Goal: Information Seeking & Learning: Learn about a topic

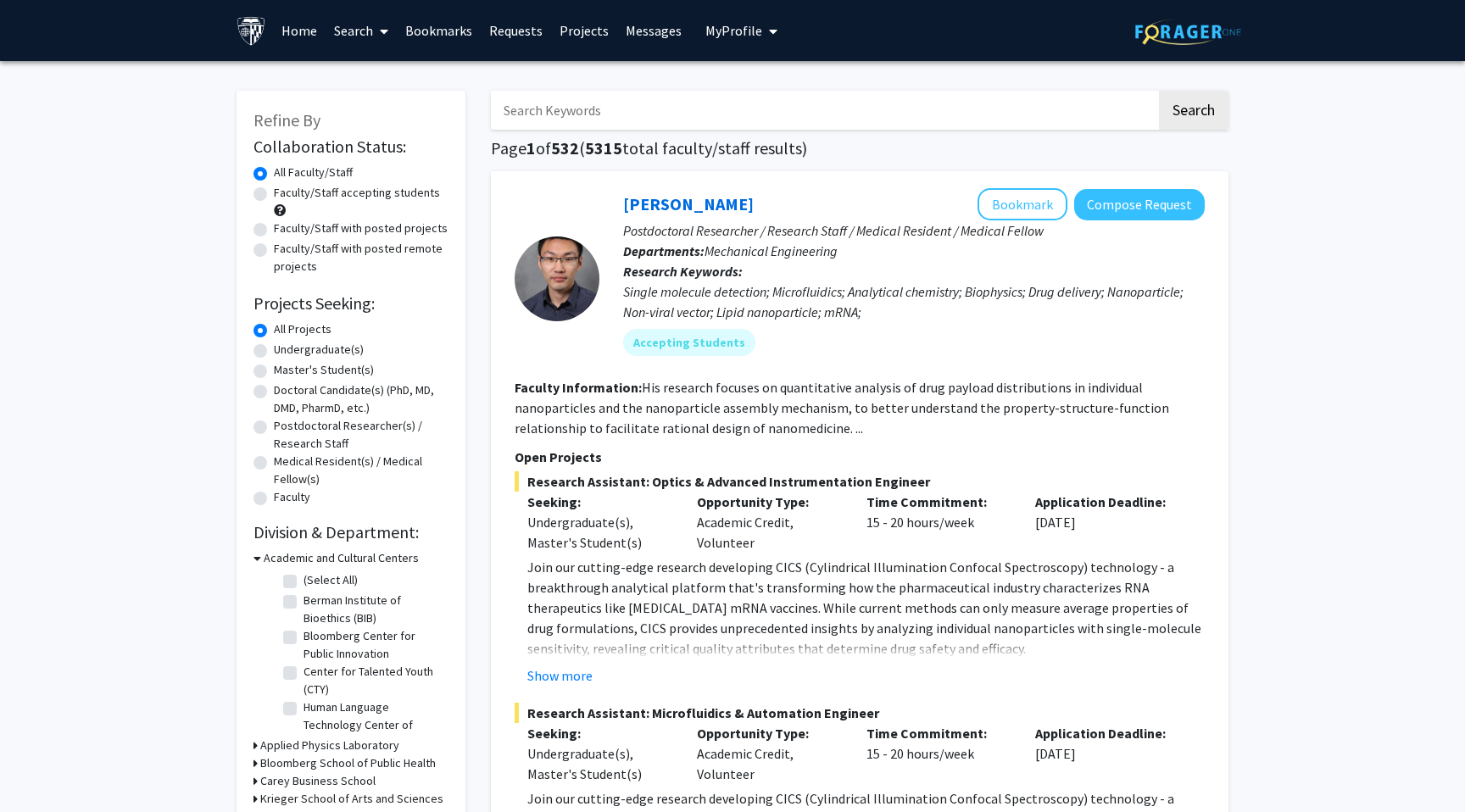
click at [597, 116] on input "Search Keywords" at bounding box center [823, 110] width 665 height 39
type input "[PERSON_NAME]"
click at [1159, 91] on button "Search" at bounding box center [1193, 110] width 69 height 39
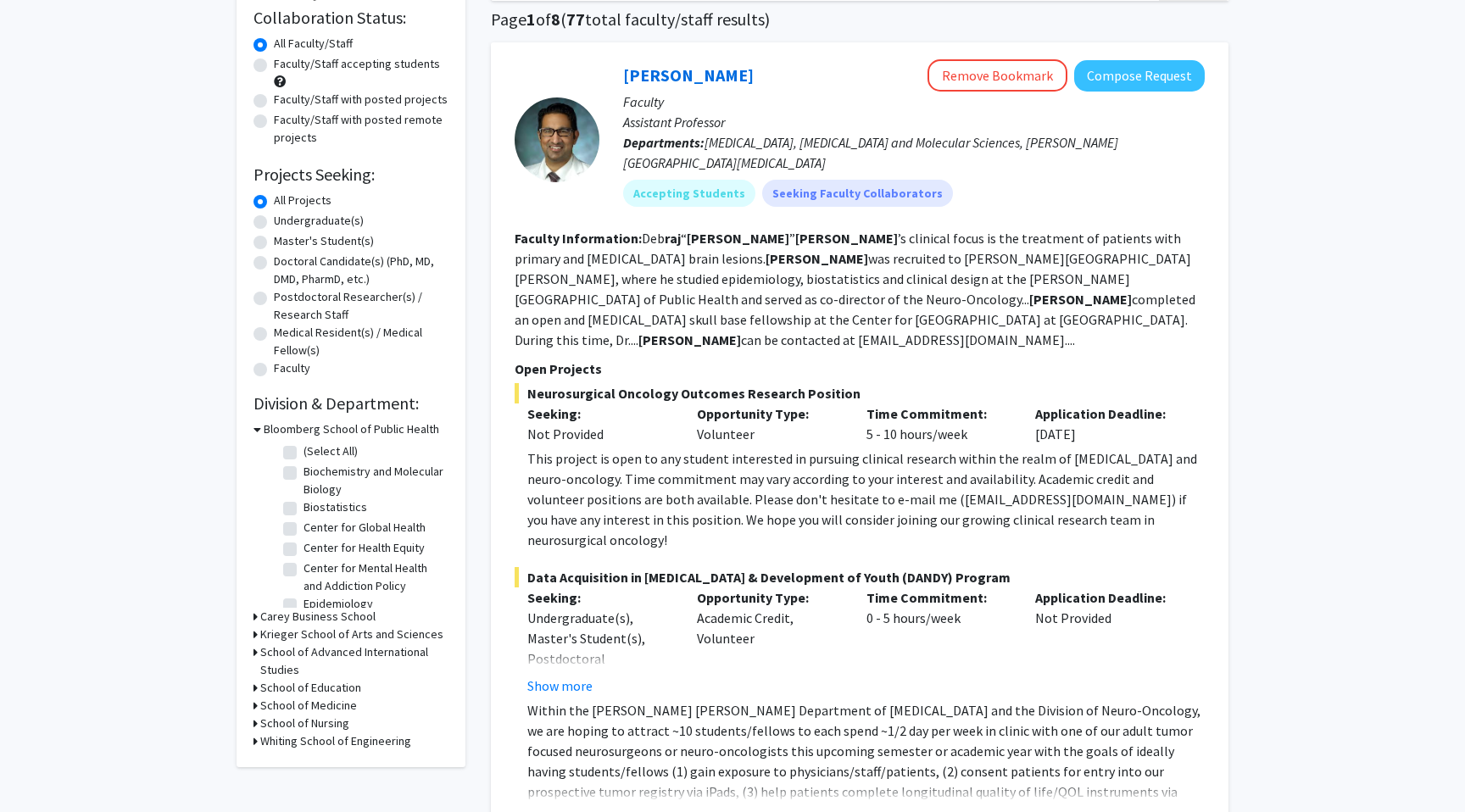
scroll to position [141, 0]
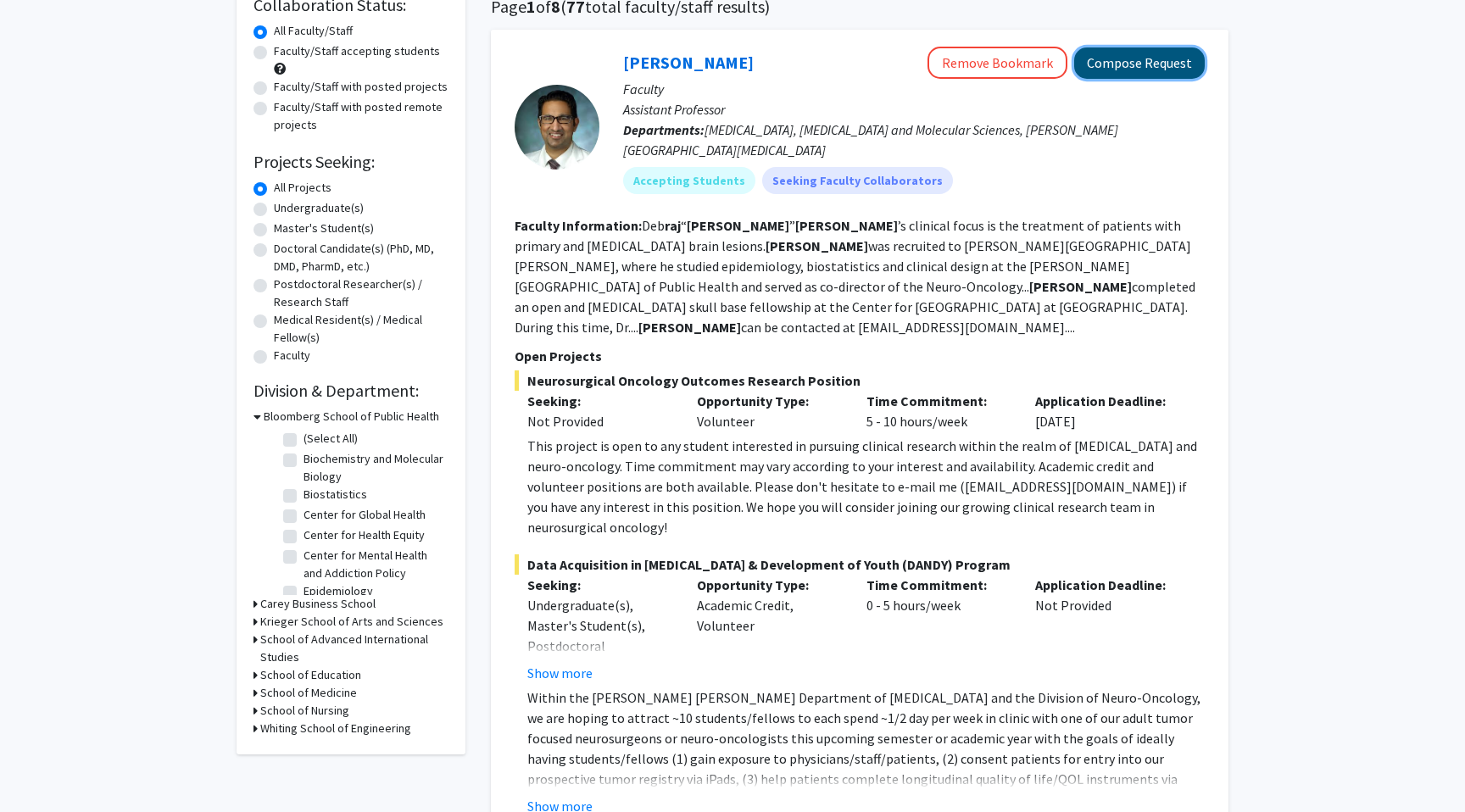
click at [1189, 70] on button "Compose Request" at bounding box center [1139, 63] width 131 height 31
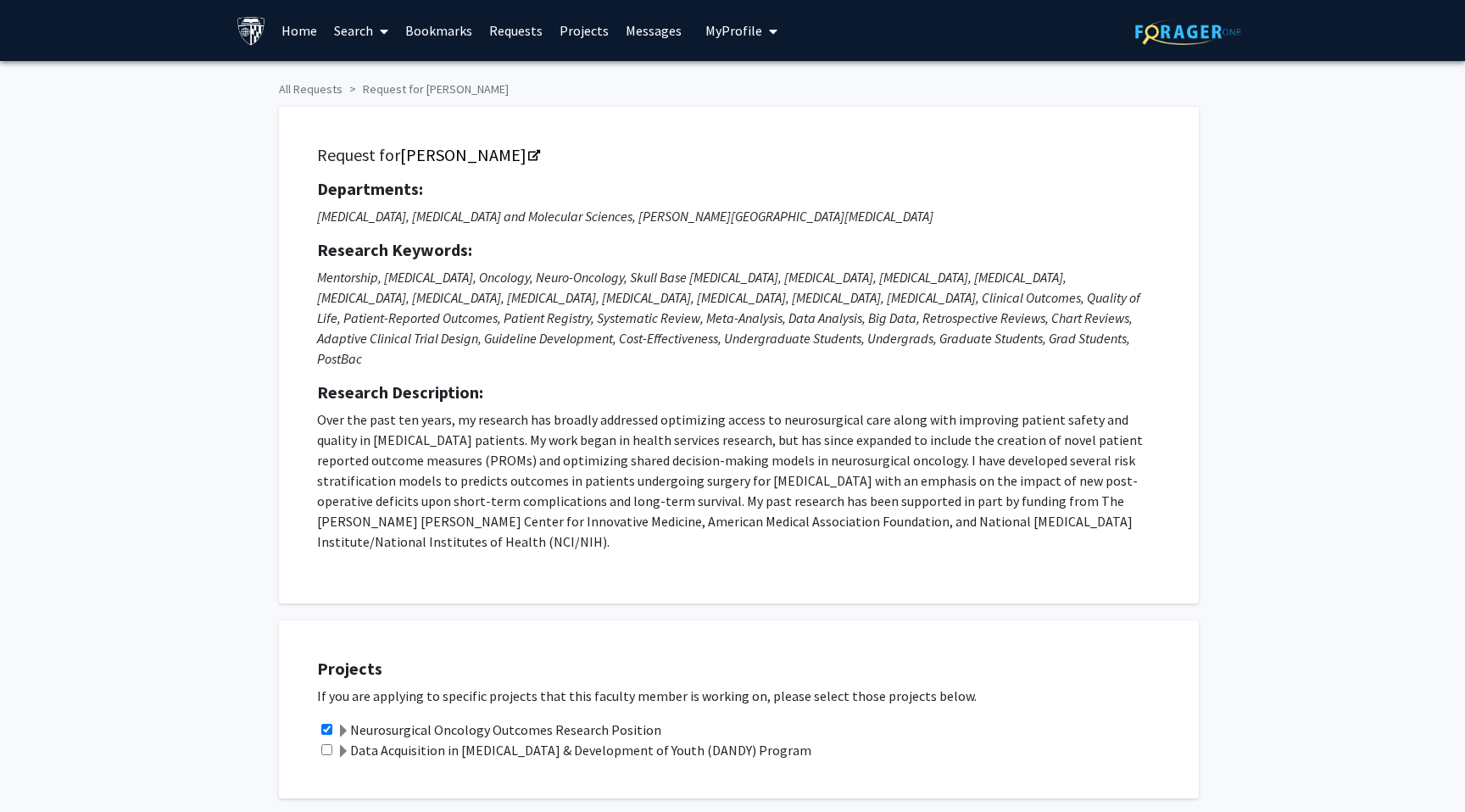
click at [633, 34] on link "Messages" at bounding box center [653, 30] width 73 height 59
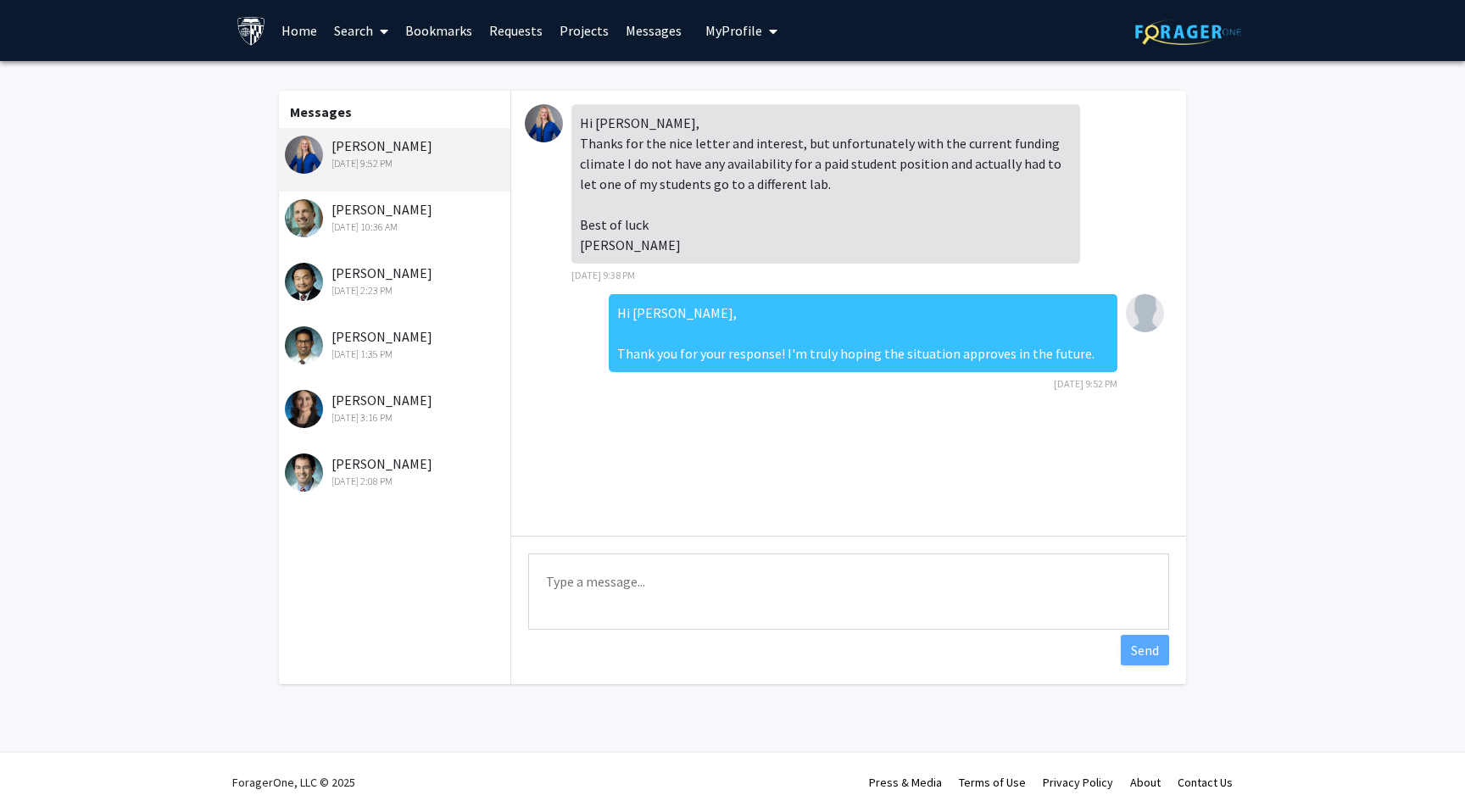
click at [416, 336] on div "[PERSON_NAME] [DATE] 1:35 PM" at bounding box center [394, 344] width 221 height 36
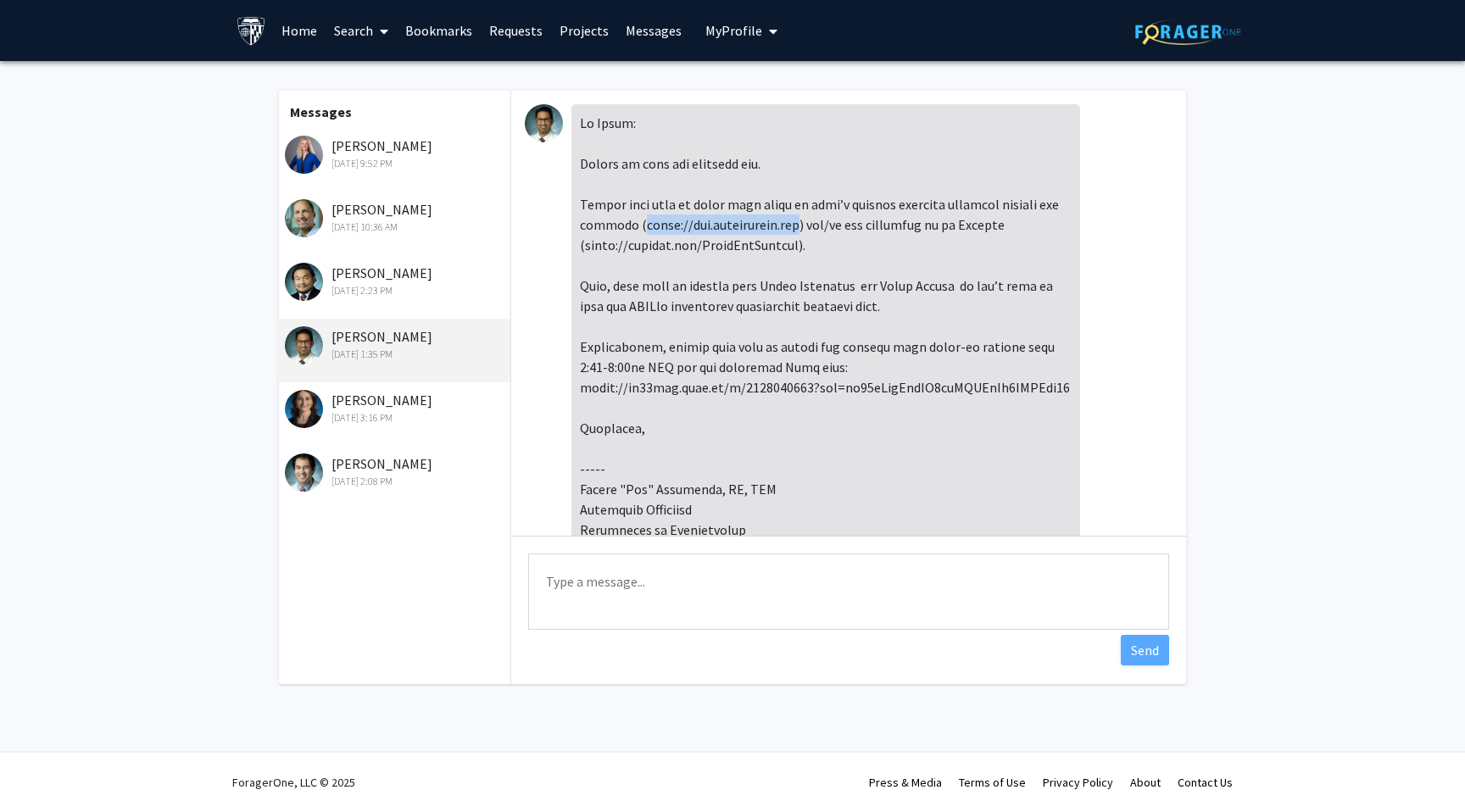
drag, startPoint x: 807, startPoint y: 226, endPoint x: 640, endPoint y: 223, distance: 167.0
click at [640, 223] on div at bounding box center [825, 427] width 508 height 647
copy div "[URL][DOMAIN_NAME]"
click at [427, 412] on div "[DATE] 3:16 PM" at bounding box center [394, 418] width 221 height 16
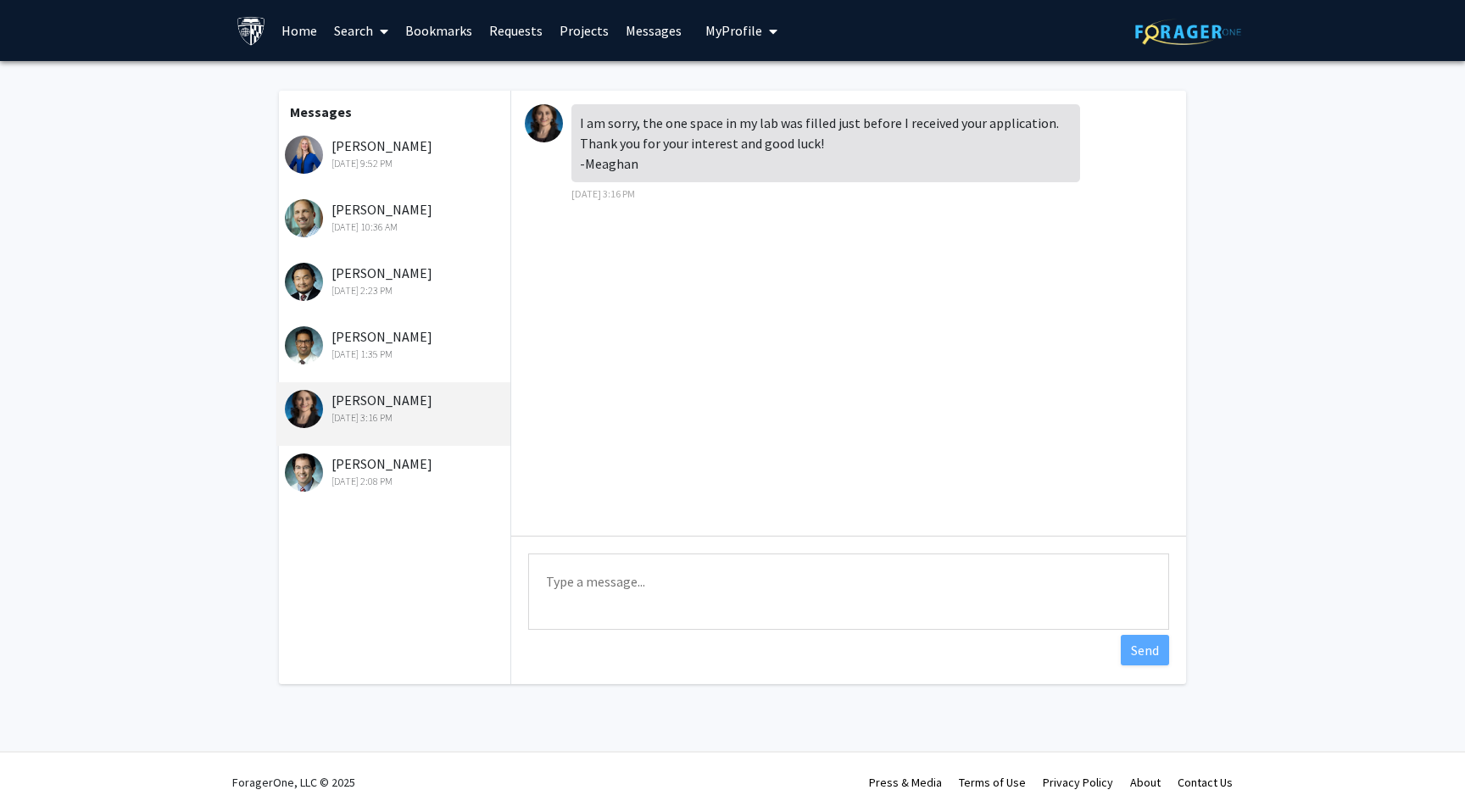
click at [385, 460] on div "[PERSON_NAME] [DATE] 2:08 PM" at bounding box center [394, 471] width 221 height 36
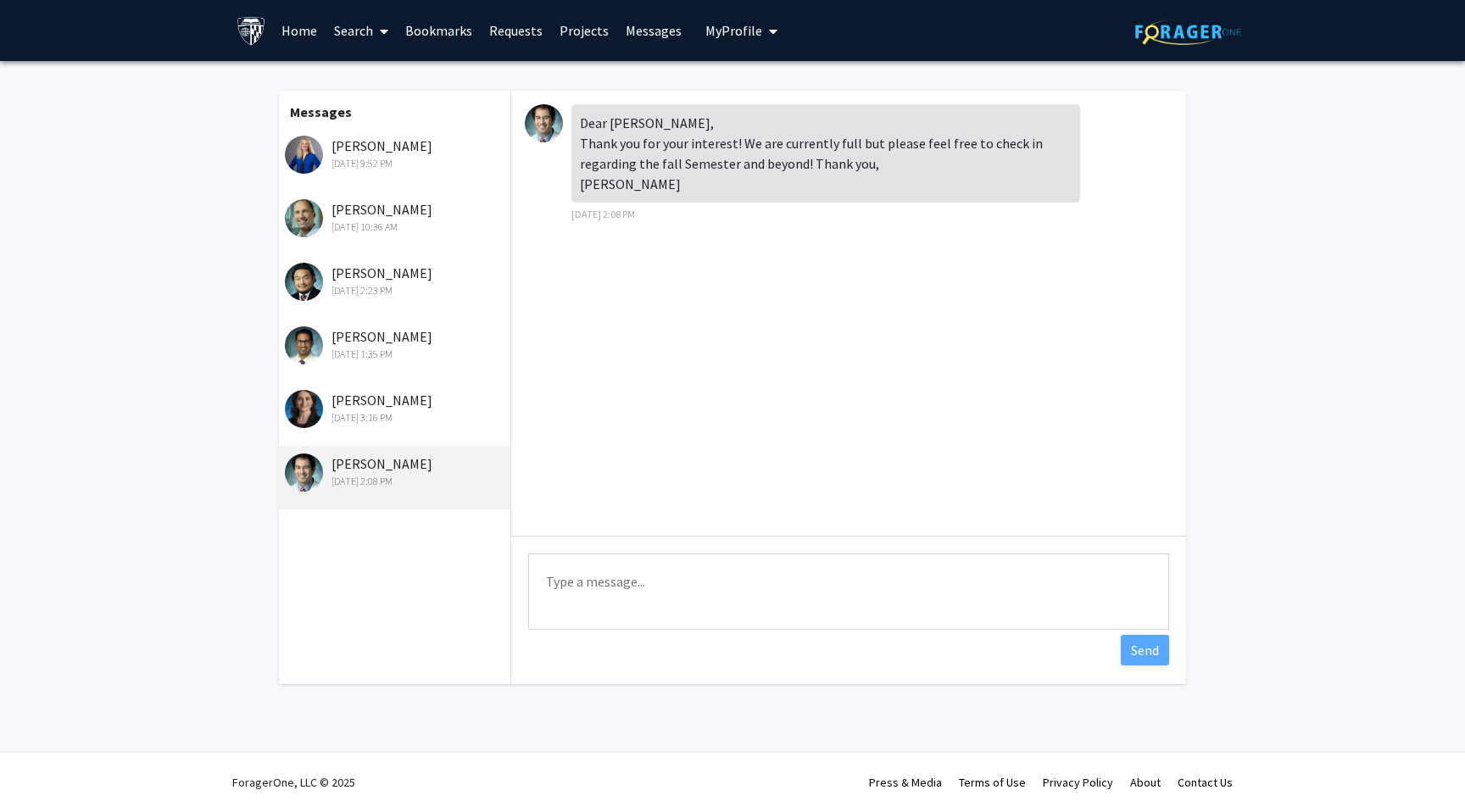
click at [398, 414] on div "[DATE] 3:16 PM" at bounding box center [394, 418] width 221 height 16
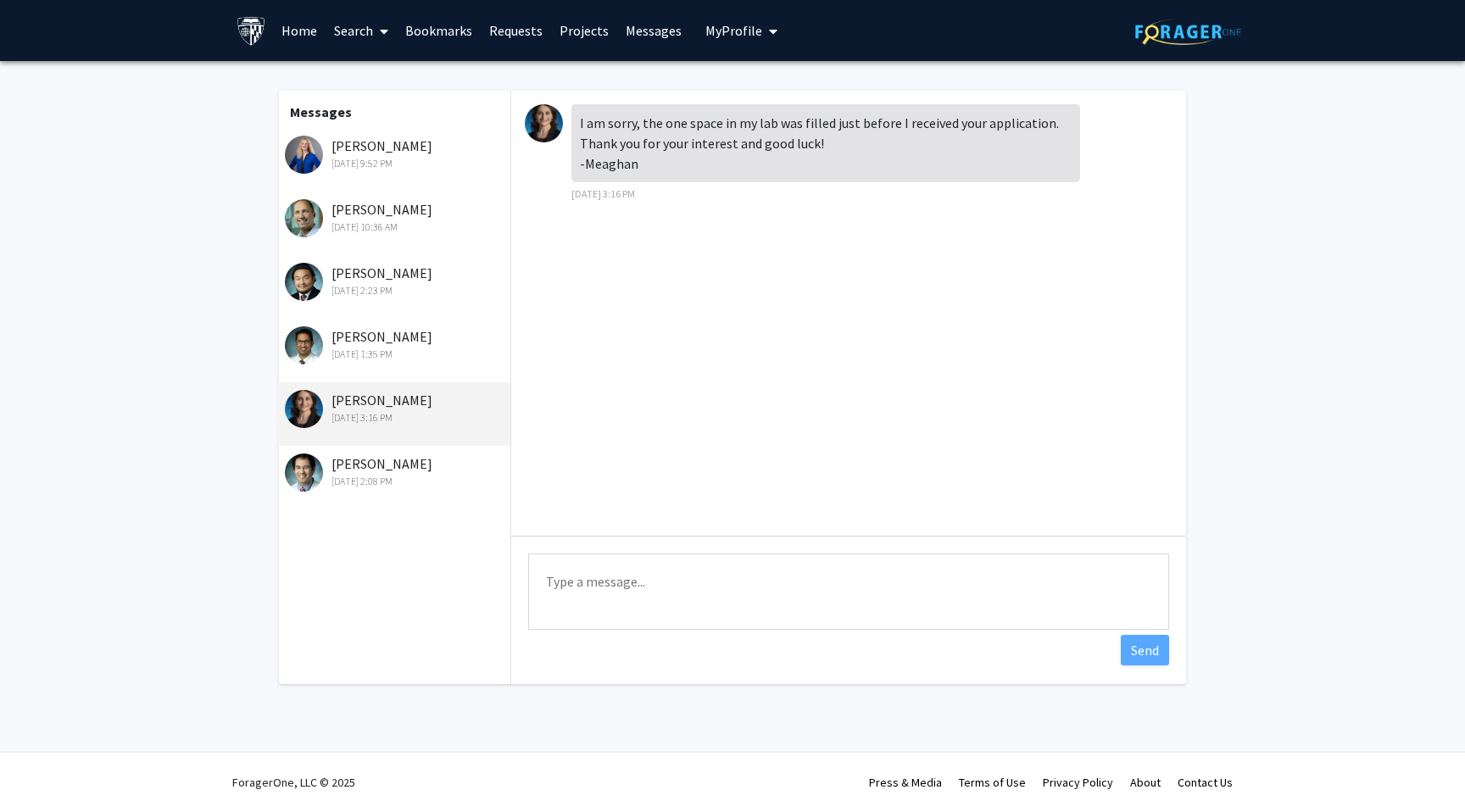
click at [407, 350] on div "[DATE] 1:35 PM" at bounding box center [394, 354] width 221 height 16
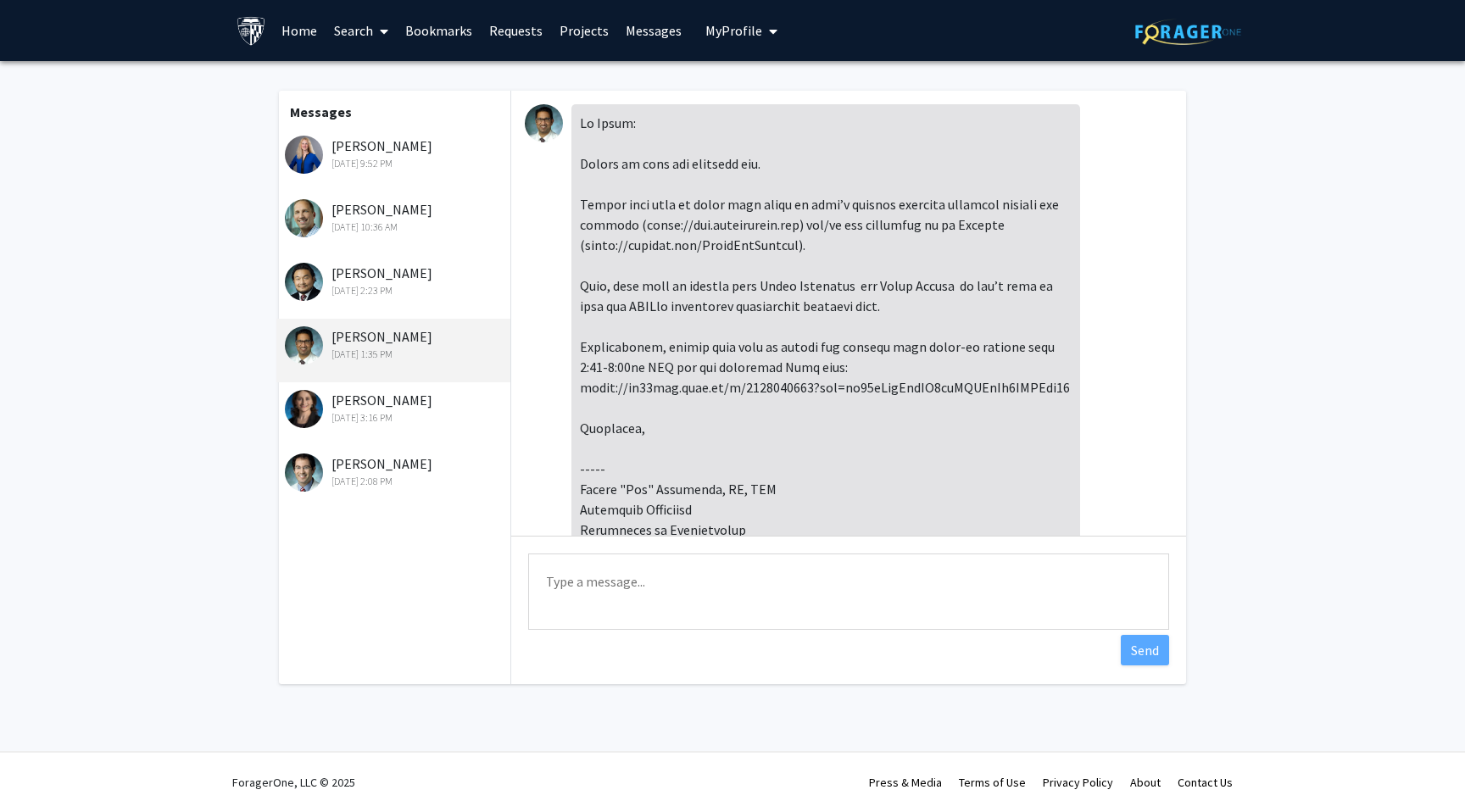
scroll to position [260, 0]
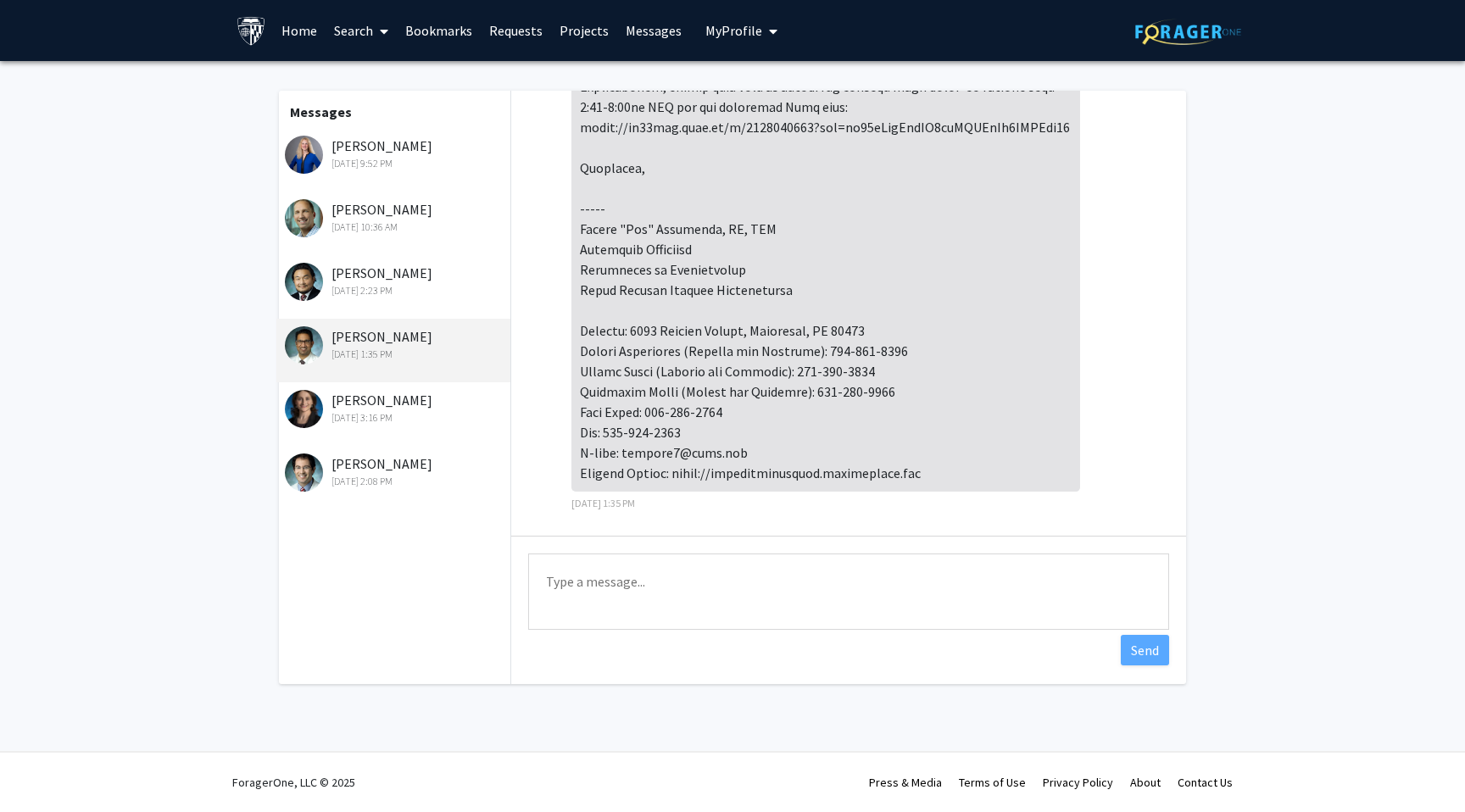
click at [404, 296] on div "[DATE] 2:23 PM" at bounding box center [394, 291] width 221 height 16
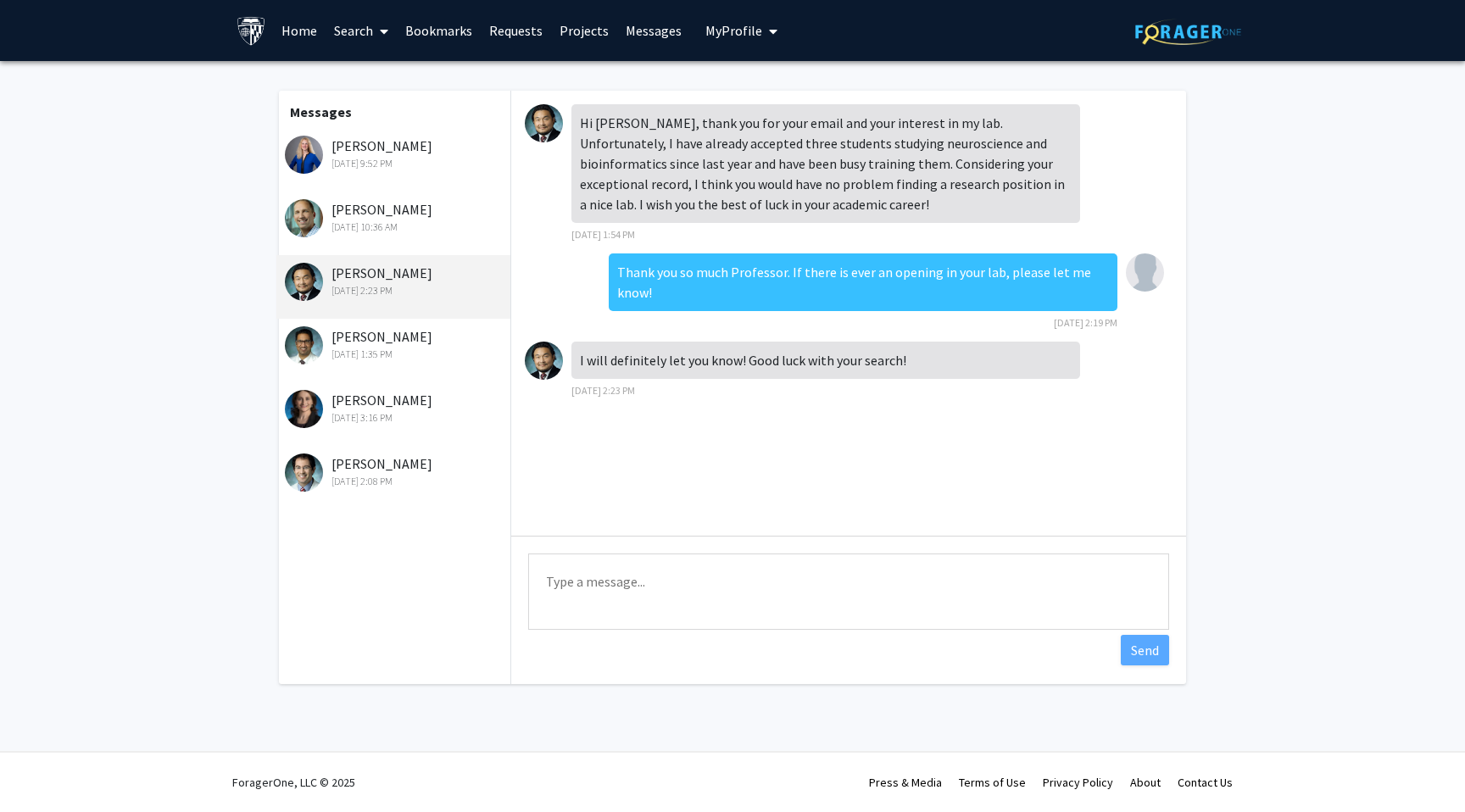
click at [413, 219] on div "[PERSON_NAME] [DATE] 10:36 AM" at bounding box center [394, 216] width 221 height 36
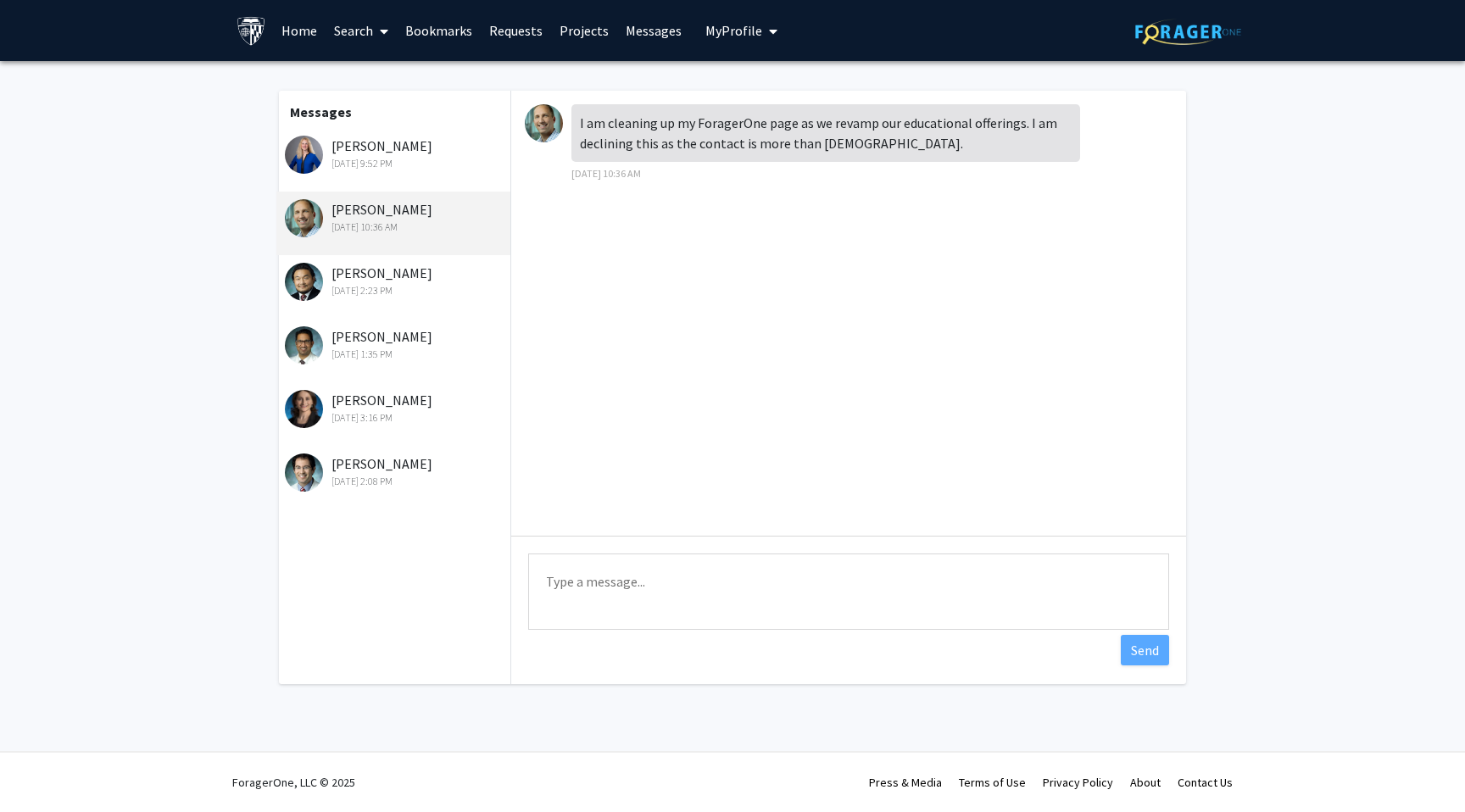
click at [296, 219] on img at bounding box center [303, 217] width 38 height 38
click at [374, 202] on div "[PERSON_NAME] [DATE] 10:36 AM" at bounding box center [394, 216] width 221 height 36
click at [433, 140] on div "[PERSON_NAME] [DATE] 9:52 PM" at bounding box center [394, 153] width 221 height 36
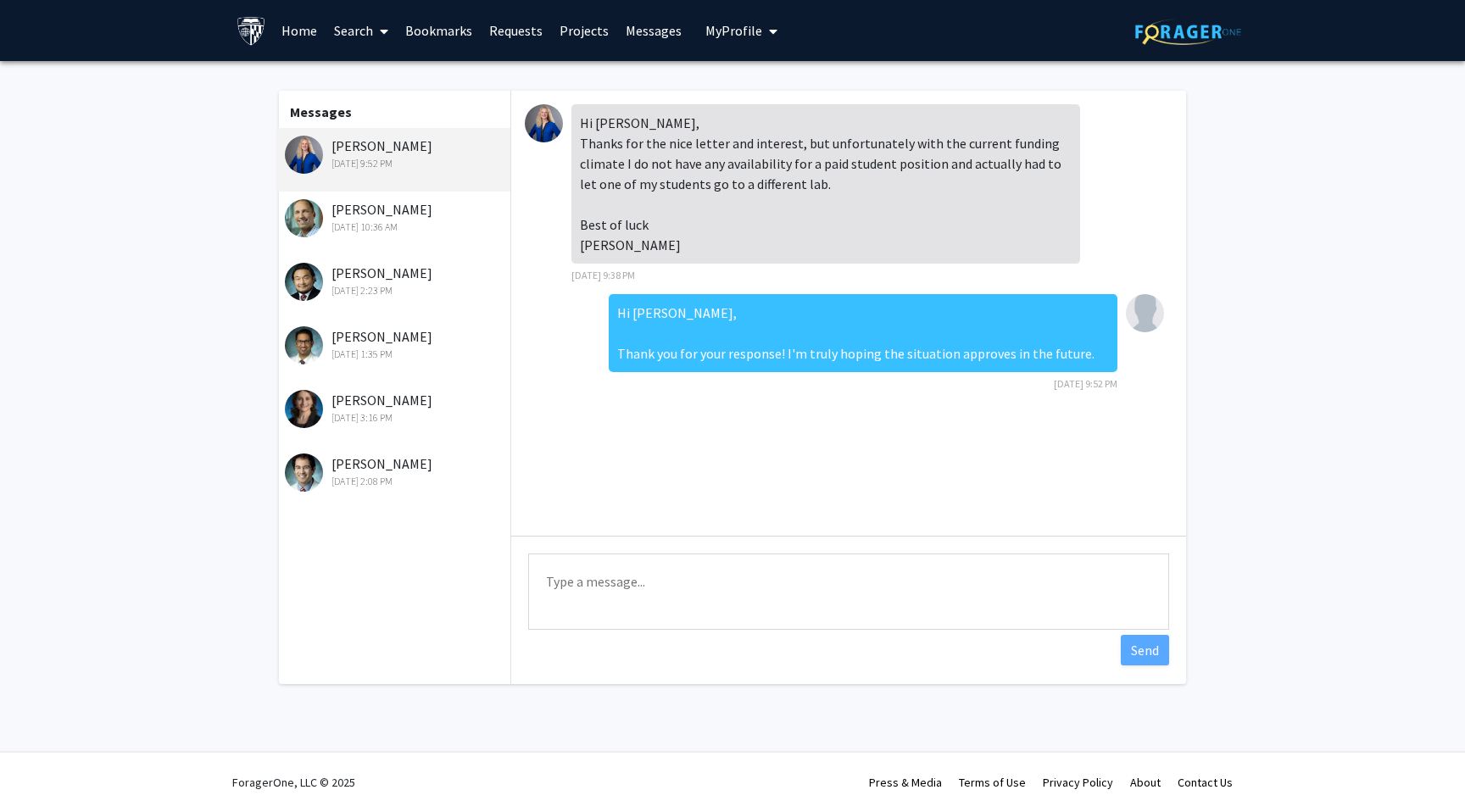
click at [433, 186] on div "[PERSON_NAME] [DATE] 9:52 PM" at bounding box center [394, 159] width 234 height 63
click at [431, 204] on div "[PERSON_NAME] [DATE] 10:36 AM" at bounding box center [394, 216] width 221 height 36
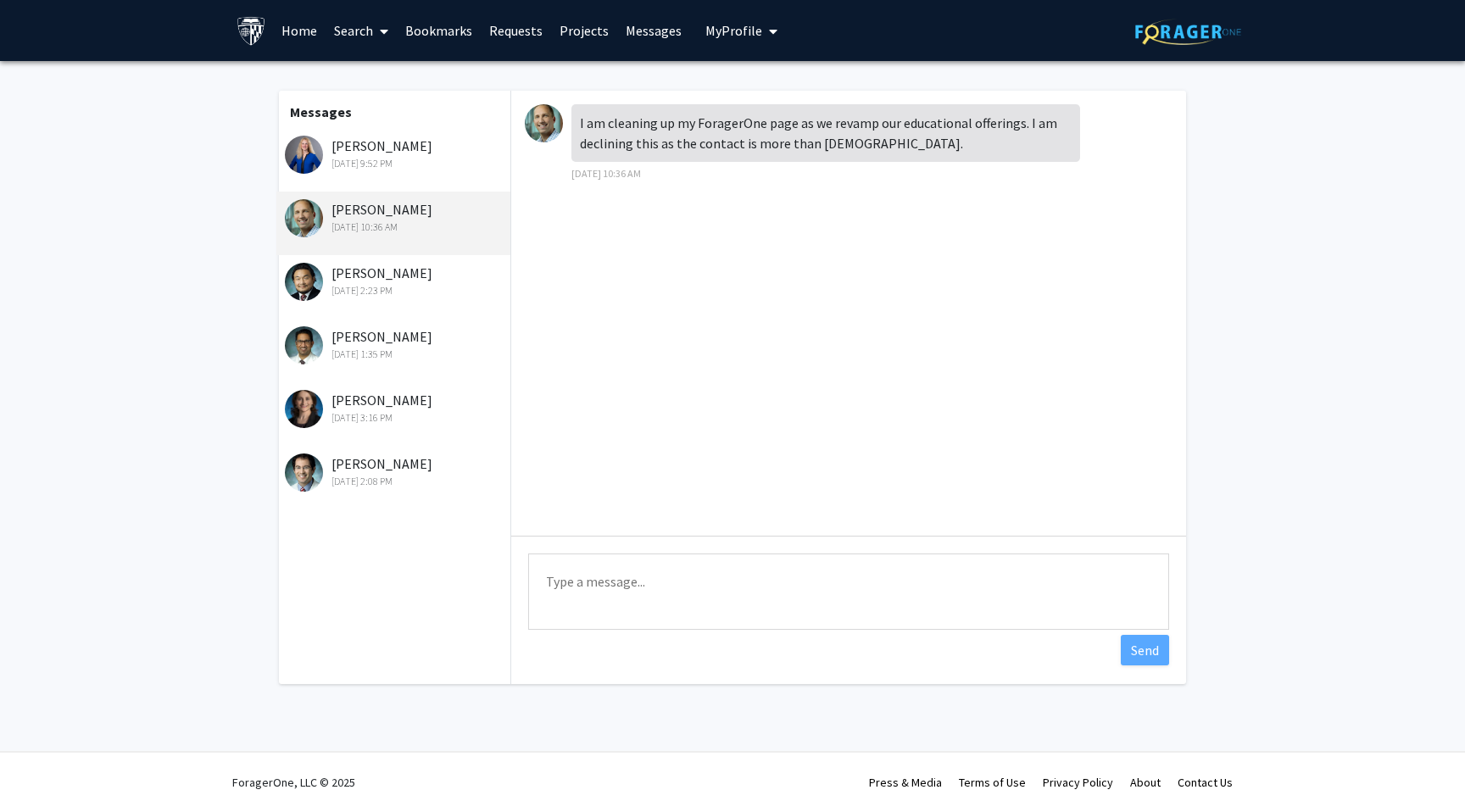
click at [356, 37] on link "Search" at bounding box center [360, 30] width 71 height 59
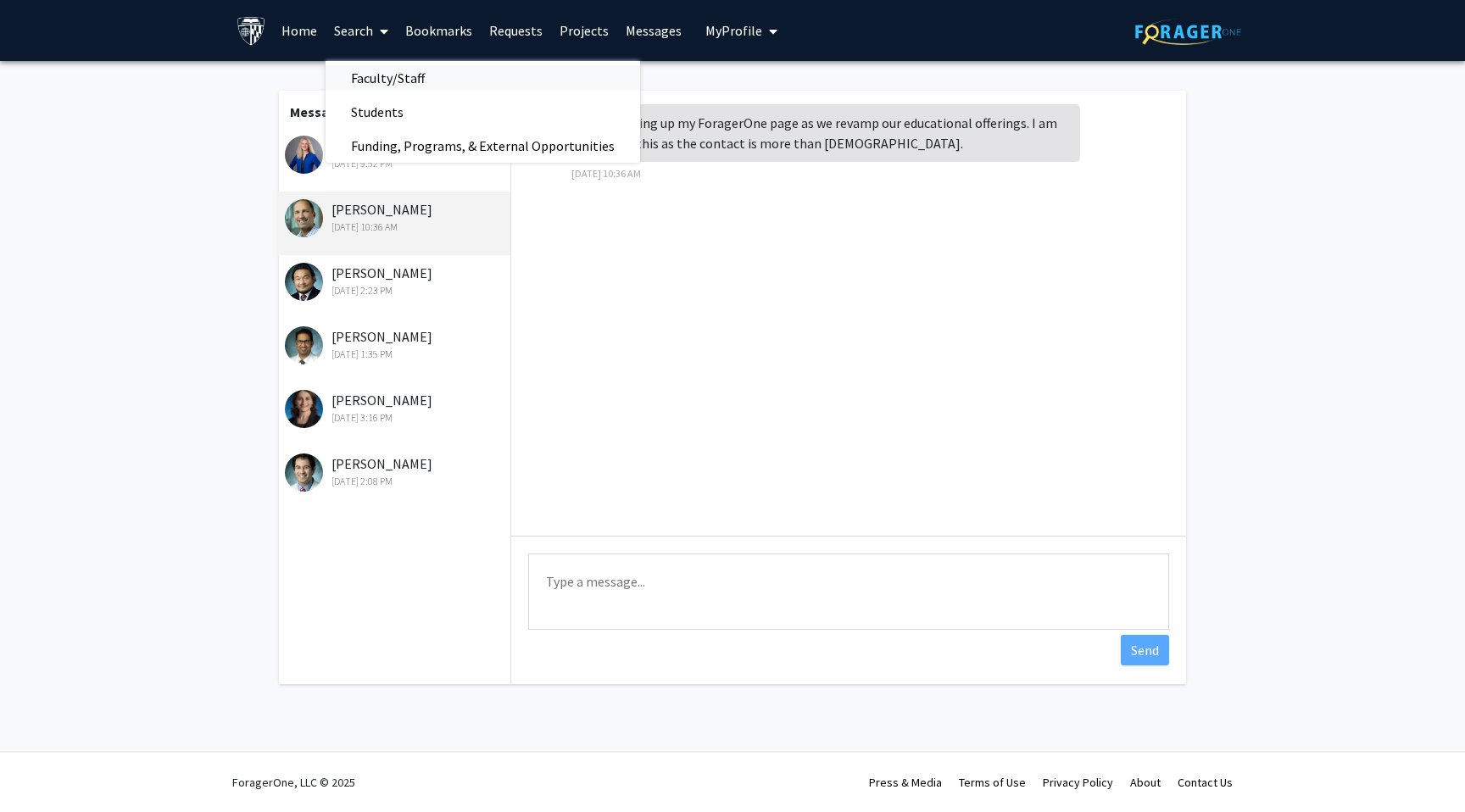
click at [346, 74] on span "Faculty/Staff" at bounding box center [388, 78] width 125 height 34
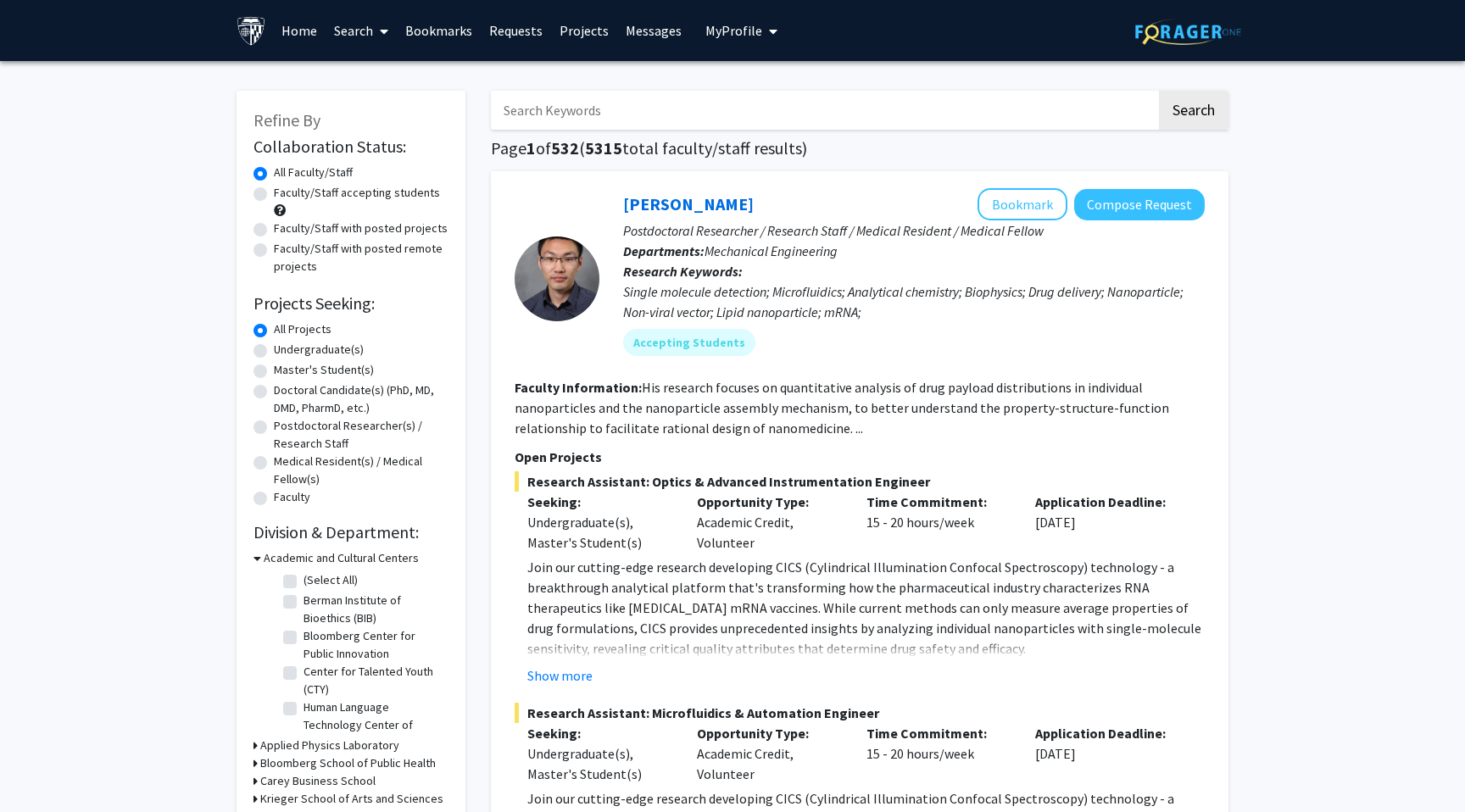
click at [584, 91] on input "Search Keywords" at bounding box center [823, 110] width 665 height 39
type input "[PERSON_NAME]"
click at [1159, 91] on button "Search" at bounding box center [1193, 110] width 69 height 39
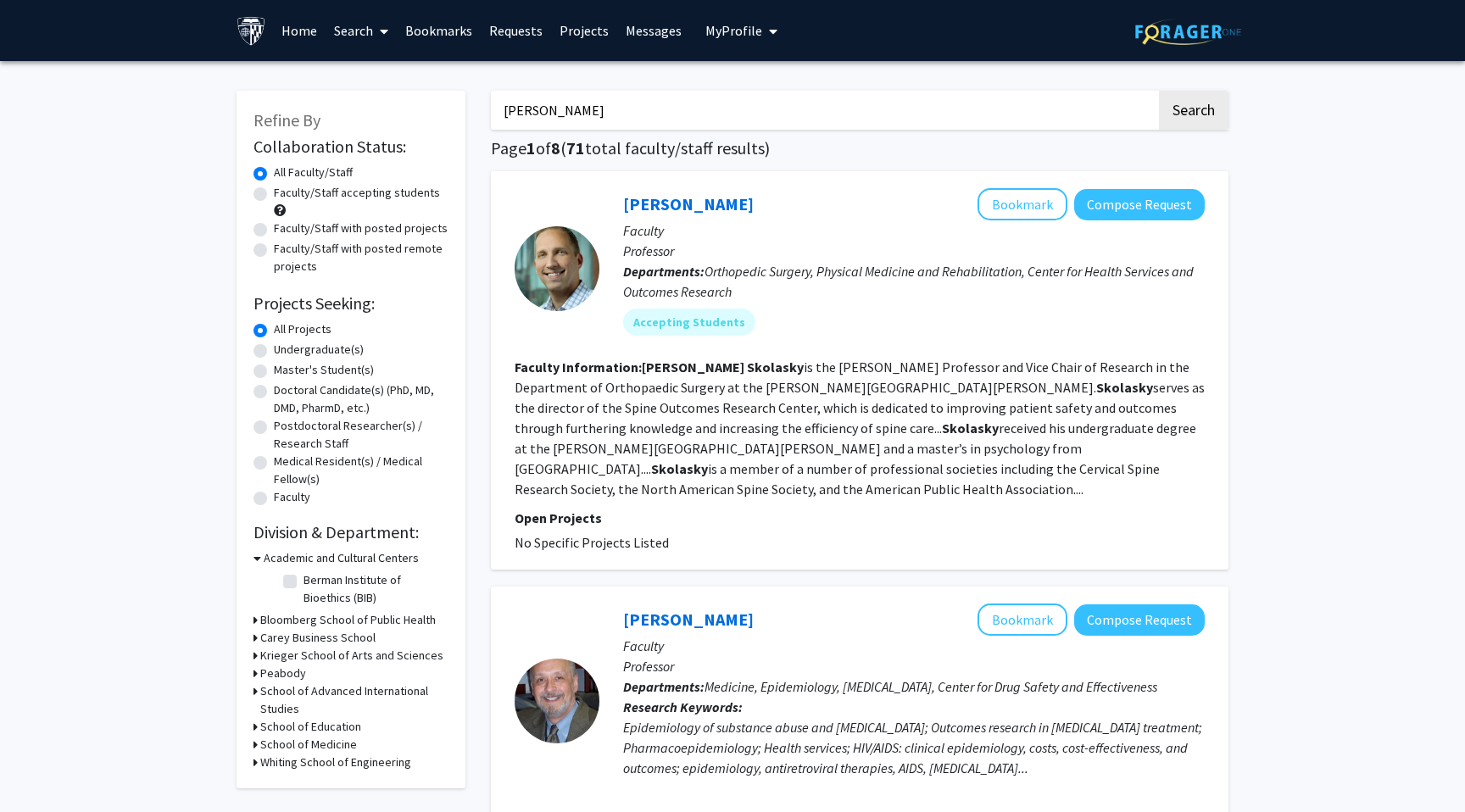
click at [552, 294] on div at bounding box center [556, 268] width 85 height 85
click at [666, 210] on link "[PERSON_NAME]" at bounding box center [689, 203] width 131 height 21
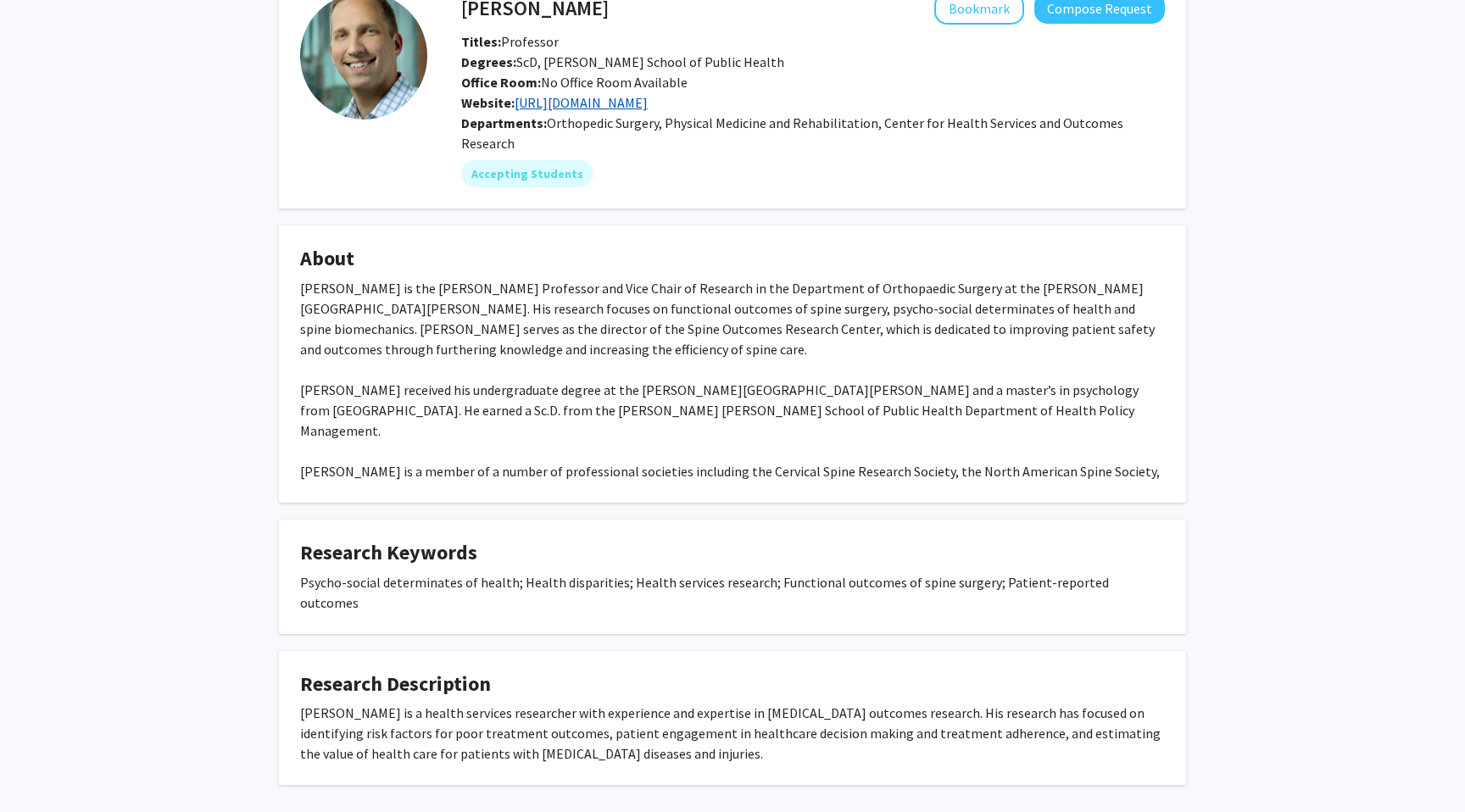
scroll to position [80, 0]
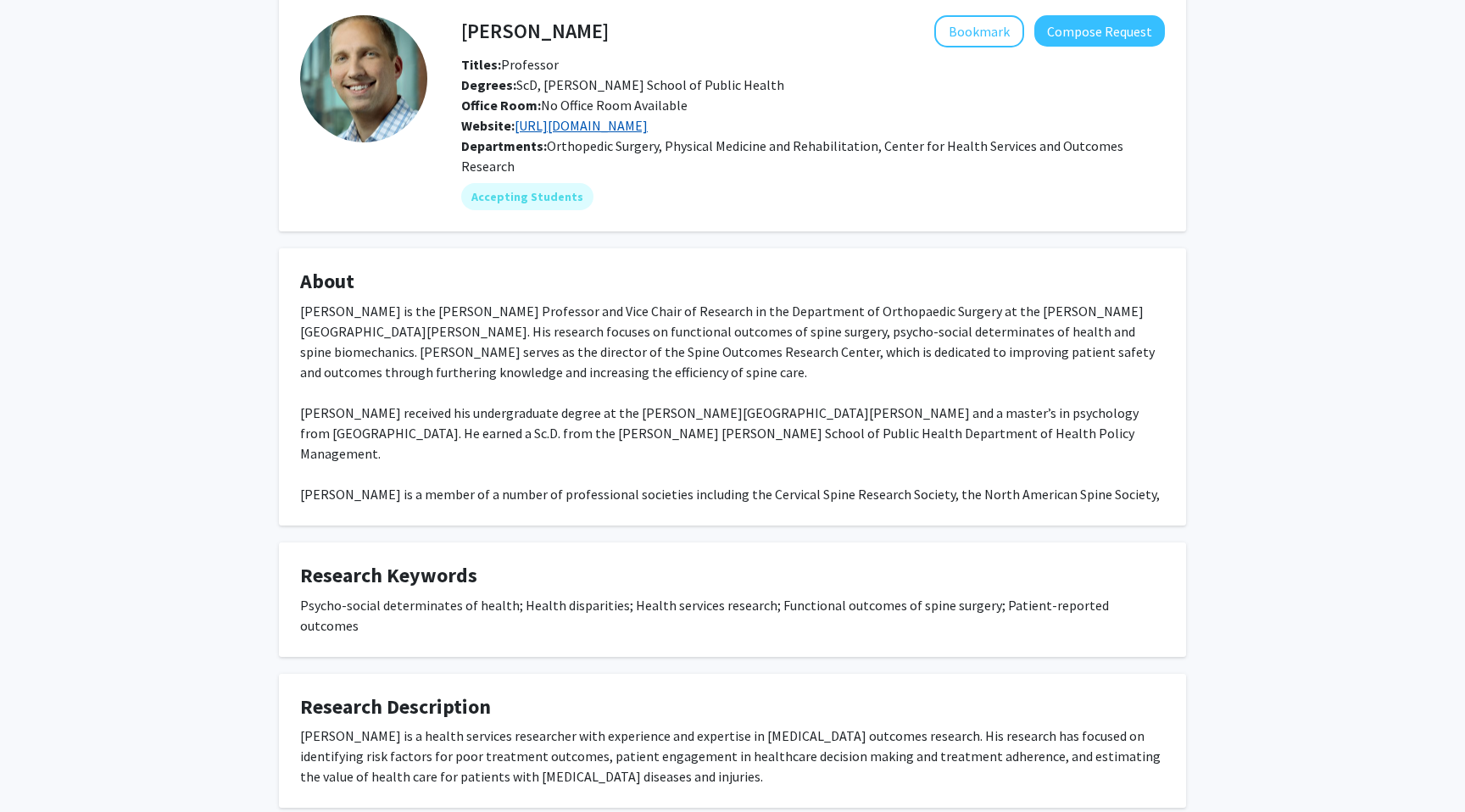
click at [620, 125] on link "[URL][DOMAIN_NAME]" at bounding box center [581, 125] width 133 height 17
click at [623, 121] on link "[URL][DOMAIN_NAME]" at bounding box center [581, 125] width 133 height 17
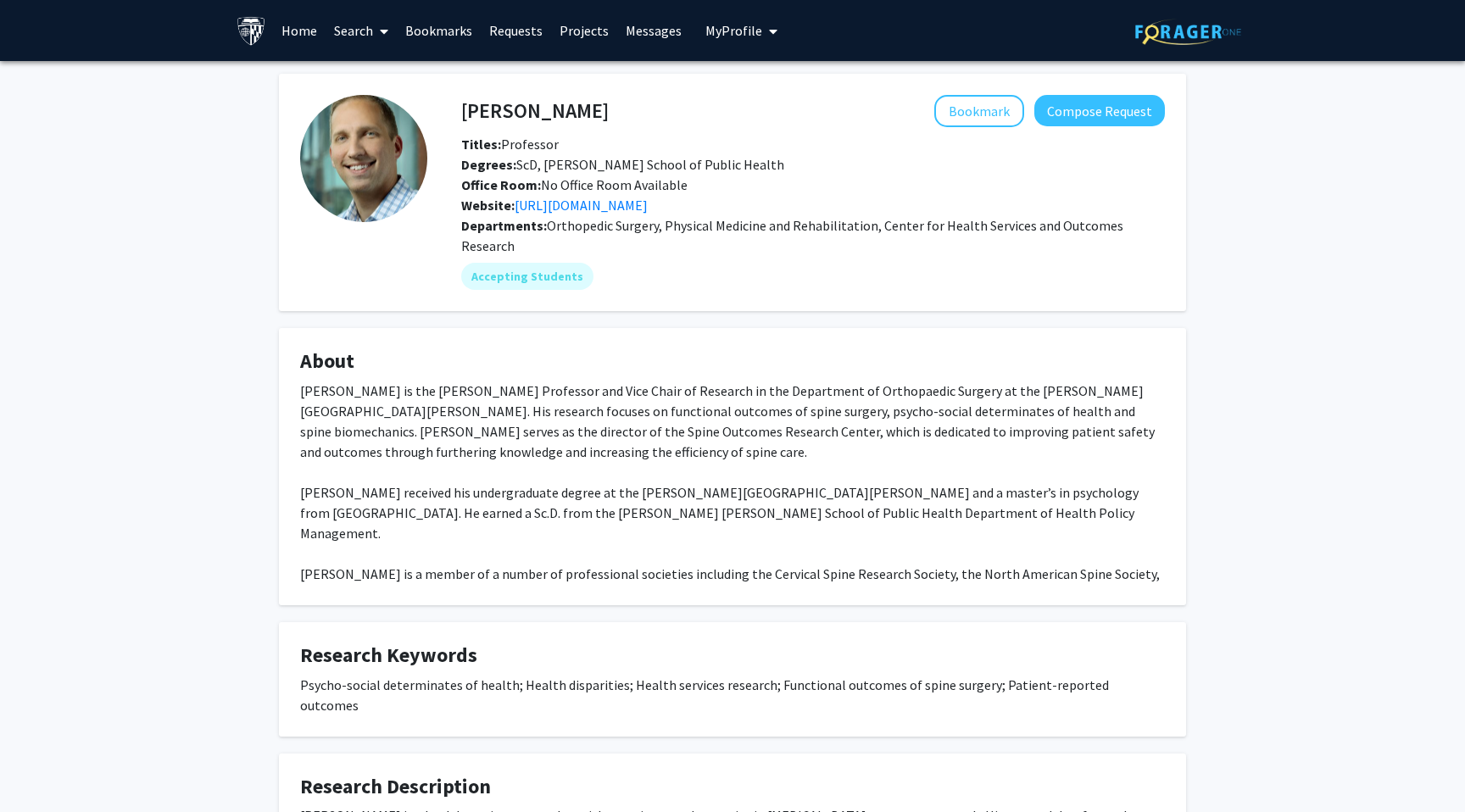
click at [365, 29] on link "Search" at bounding box center [360, 30] width 71 height 59
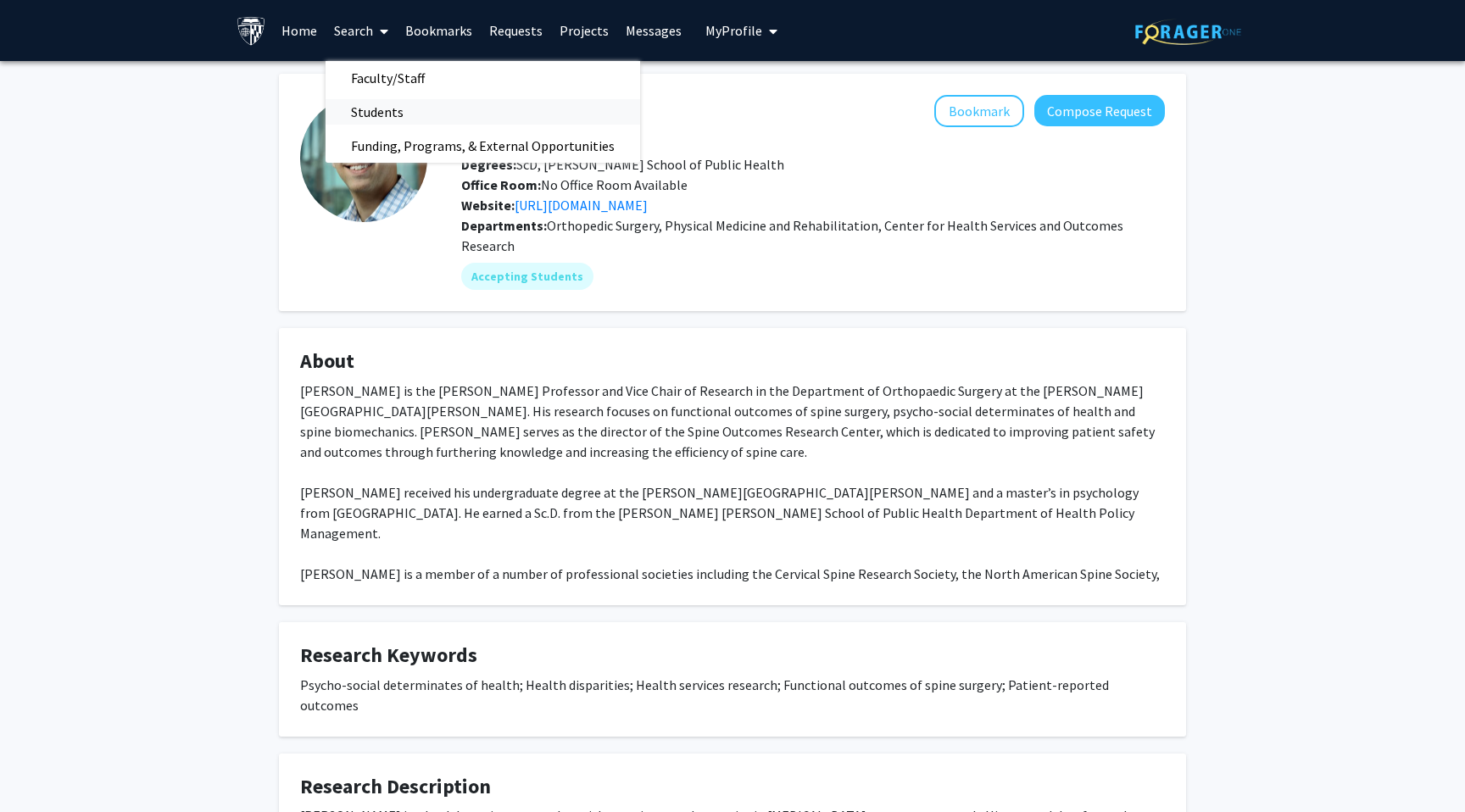
click at [428, 109] on link "Students" at bounding box center [482, 112] width 315 height 25
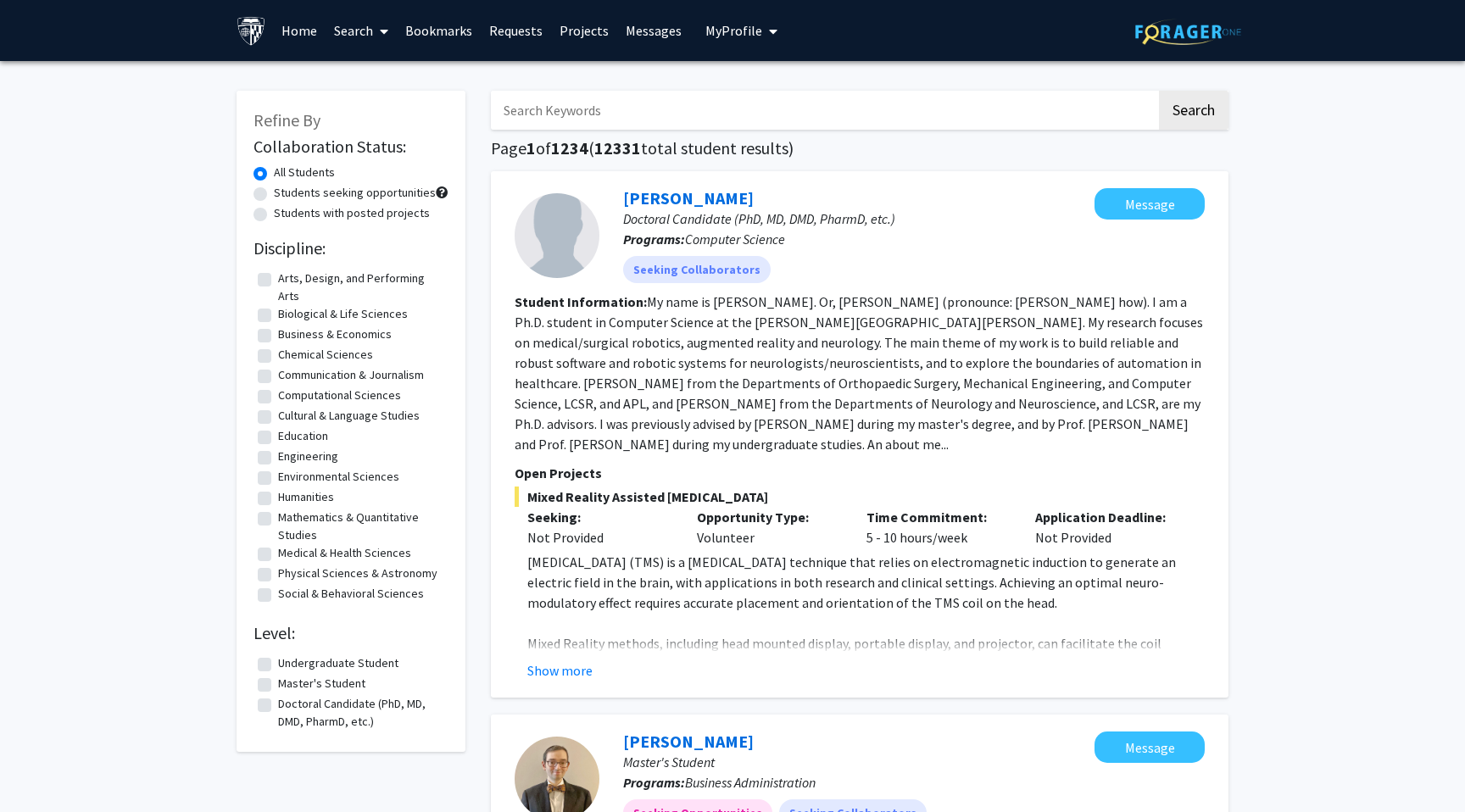
click at [601, 112] on input "Search Keywords" at bounding box center [823, 110] width 665 height 39
type input "[PERSON_NAME]"
click at [1159, 91] on button "Search" at bounding box center [1193, 110] width 69 height 39
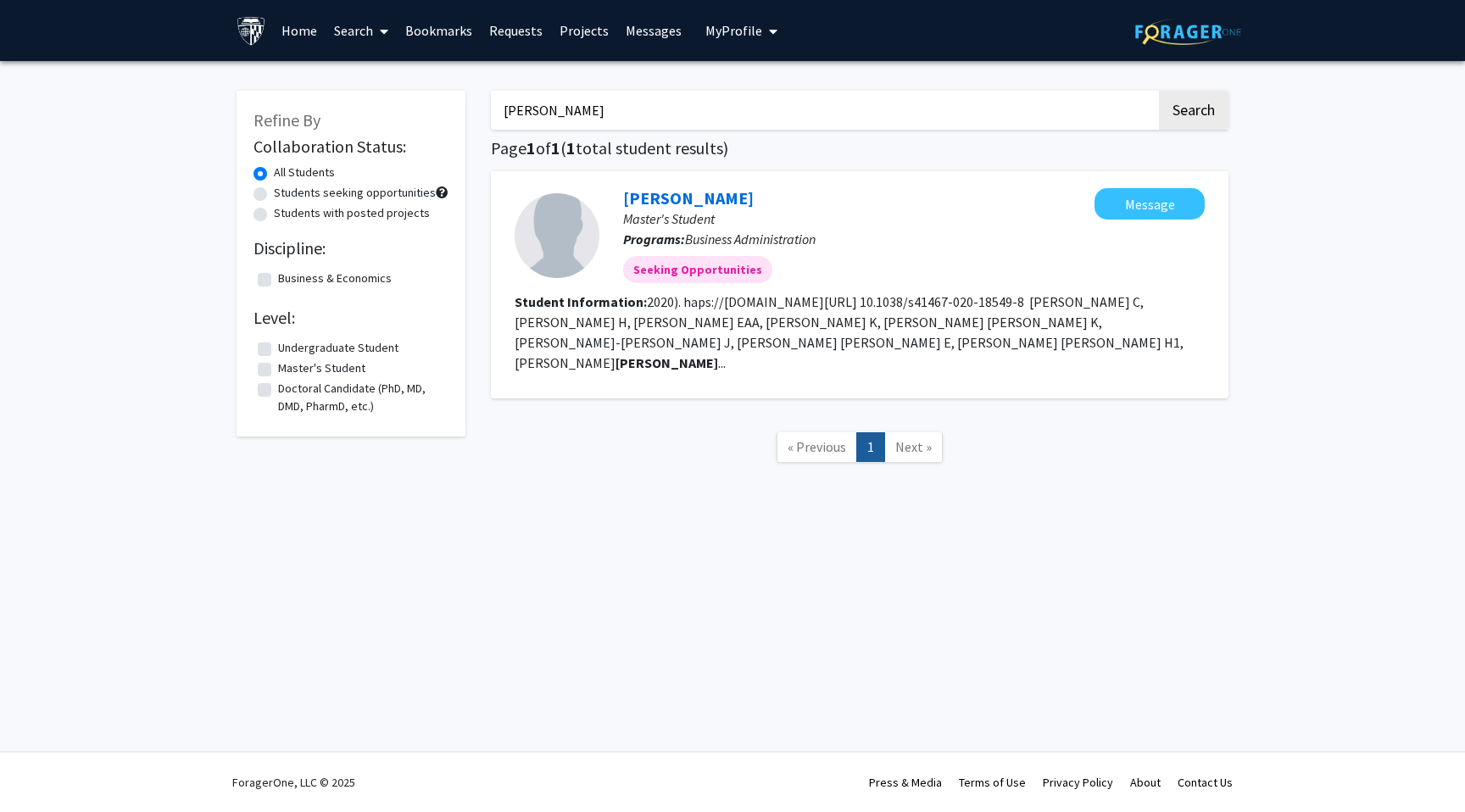
click at [641, 36] on link "Messages" at bounding box center [653, 30] width 73 height 59
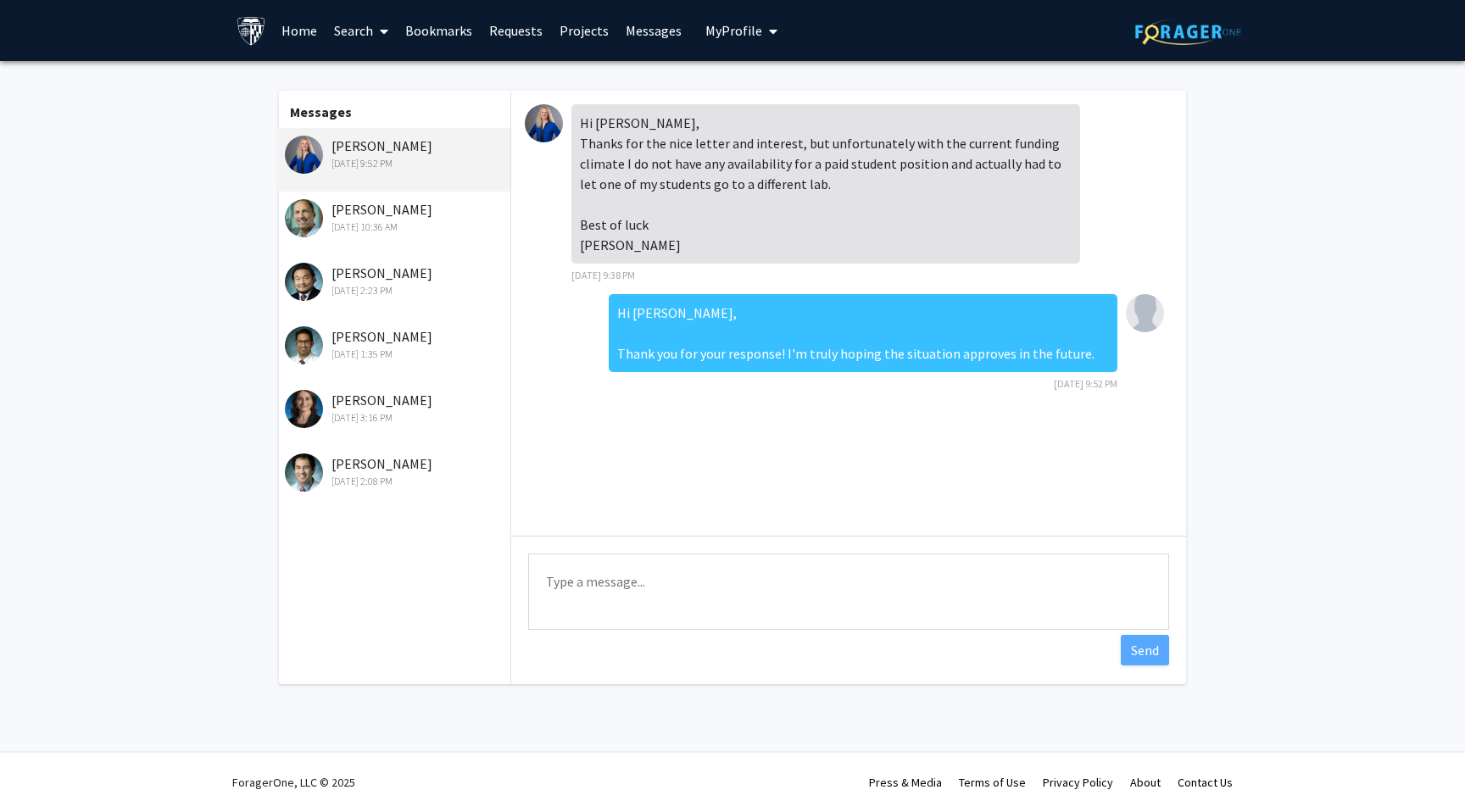
click at [302, 27] on link "Home" at bounding box center [299, 30] width 53 height 59
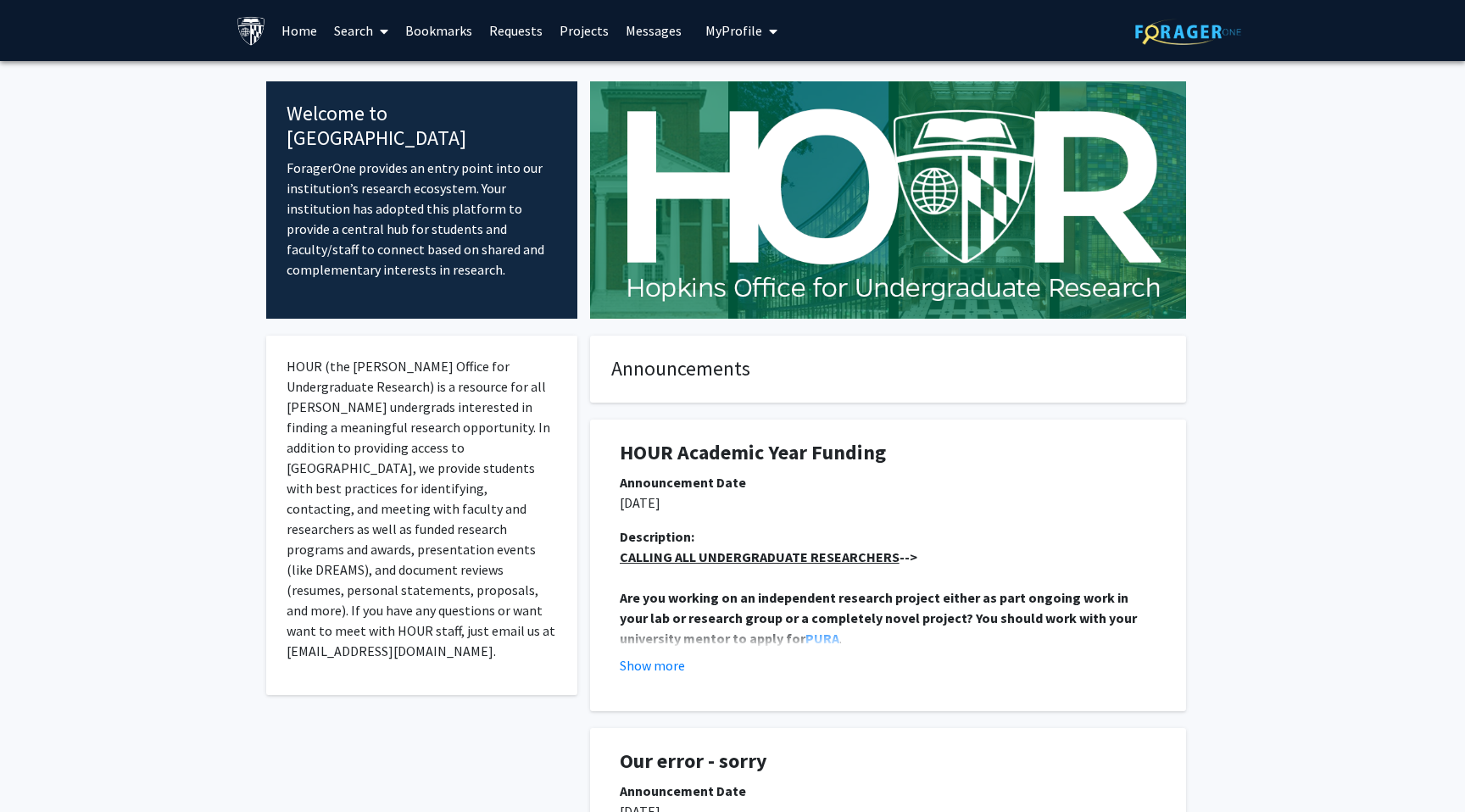
click at [351, 35] on link "Search" at bounding box center [360, 30] width 71 height 59
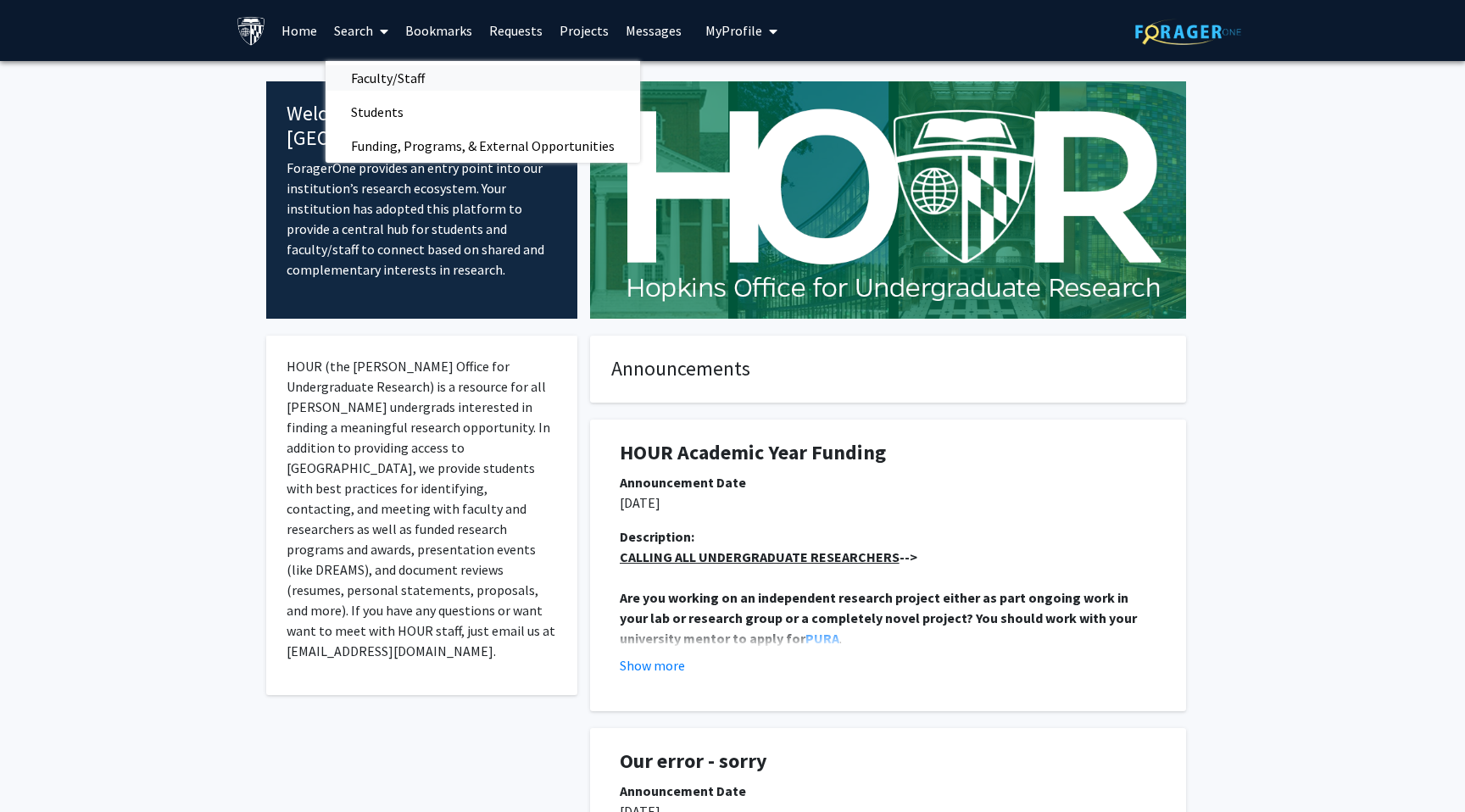
click at [403, 78] on span "Faculty/Staff" at bounding box center [388, 78] width 125 height 34
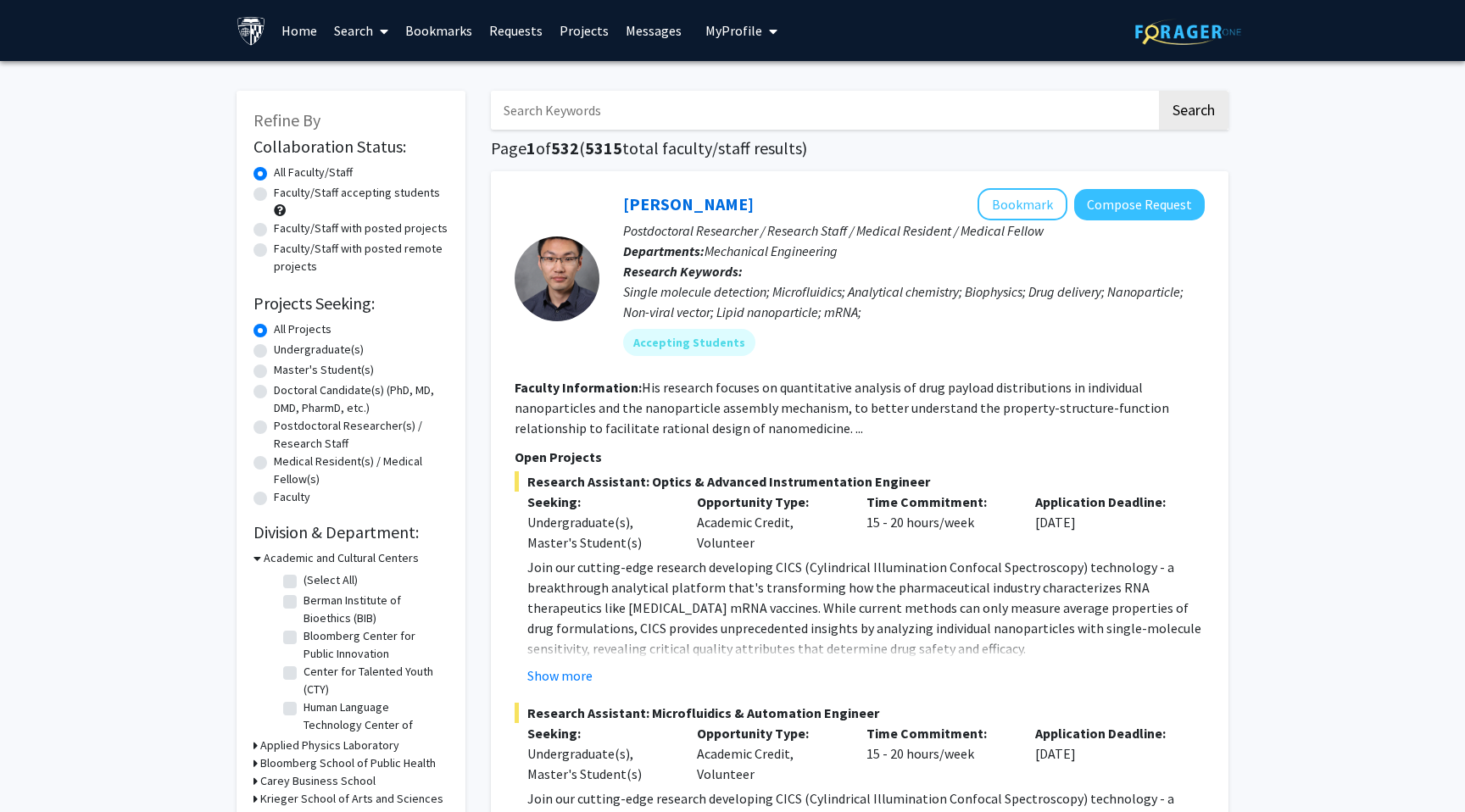
click at [697, 109] on input "Search Keywords" at bounding box center [823, 110] width 665 height 39
type input "[PERSON_NAME]"
click at [1159, 91] on button "Search" at bounding box center [1193, 110] width 69 height 39
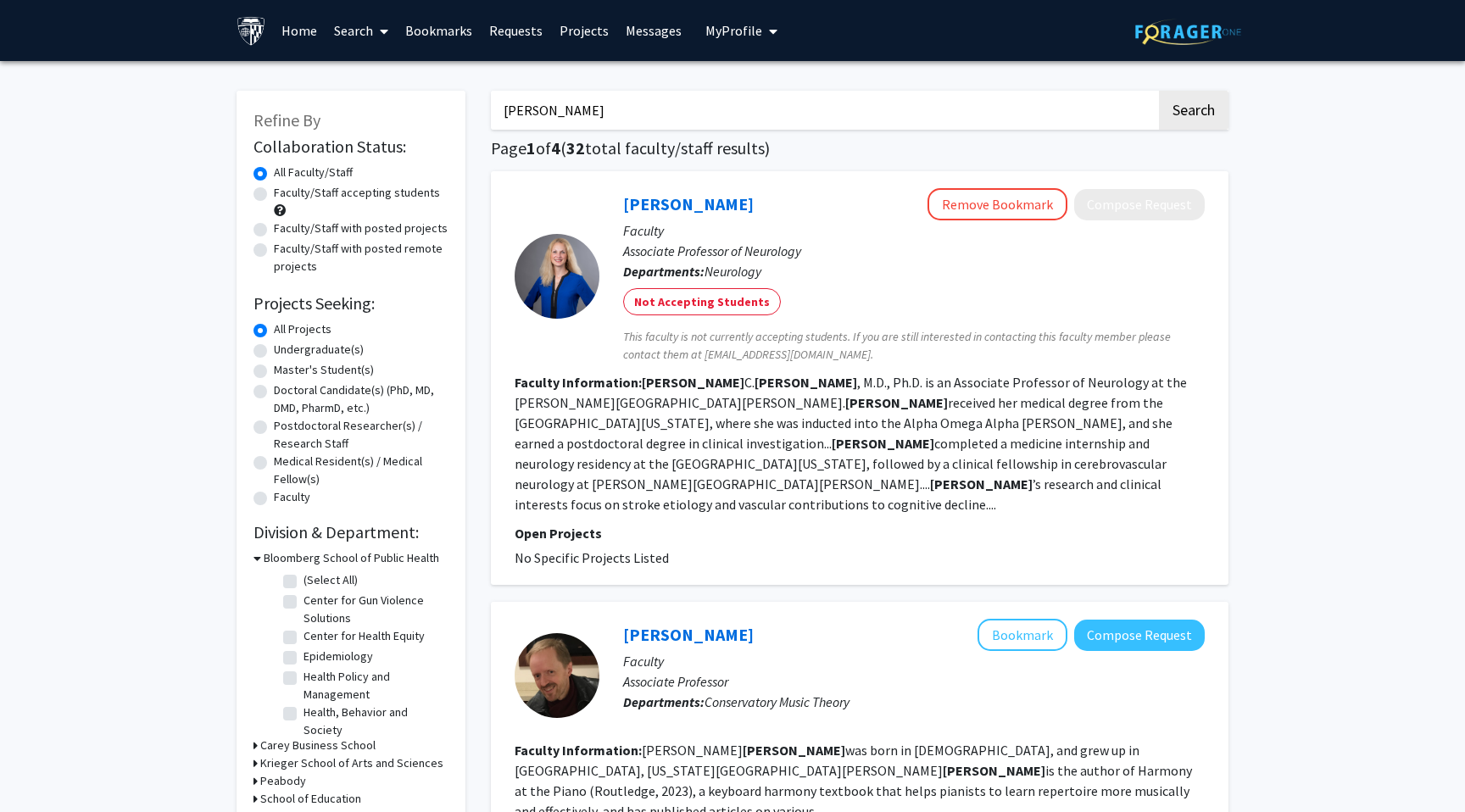
click at [370, 196] on label "Faculty/Staff accepting students" at bounding box center [357, 193] width 167 height 18
click at [284, 195] on input "Faculty/Staff accepting students" at bounding box center [279, 189] width 11 height 11
radio input "true"
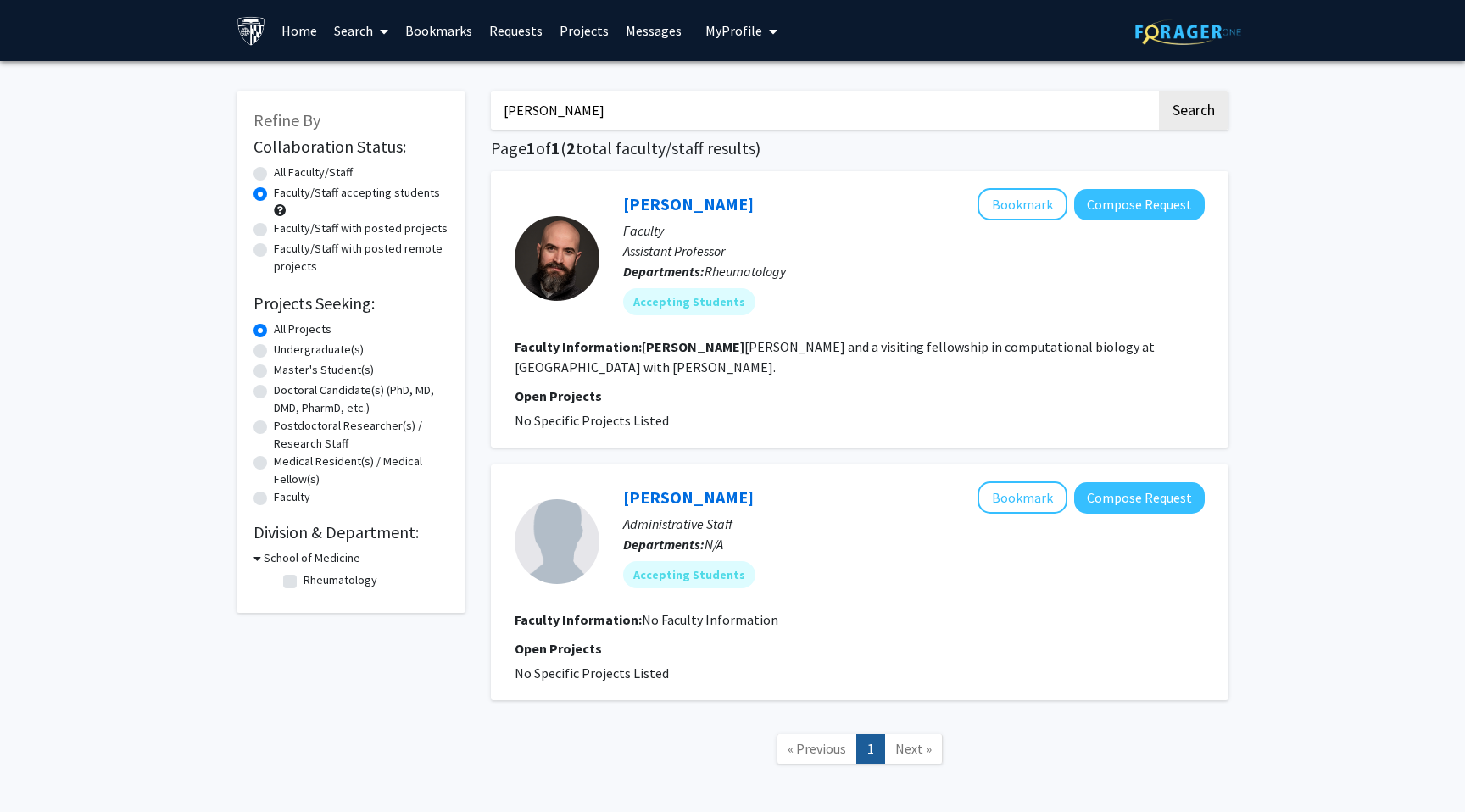
click at [690, 114] on input "[PERSON_NAME]" at bounding box center [823, 110] width 665 height 39
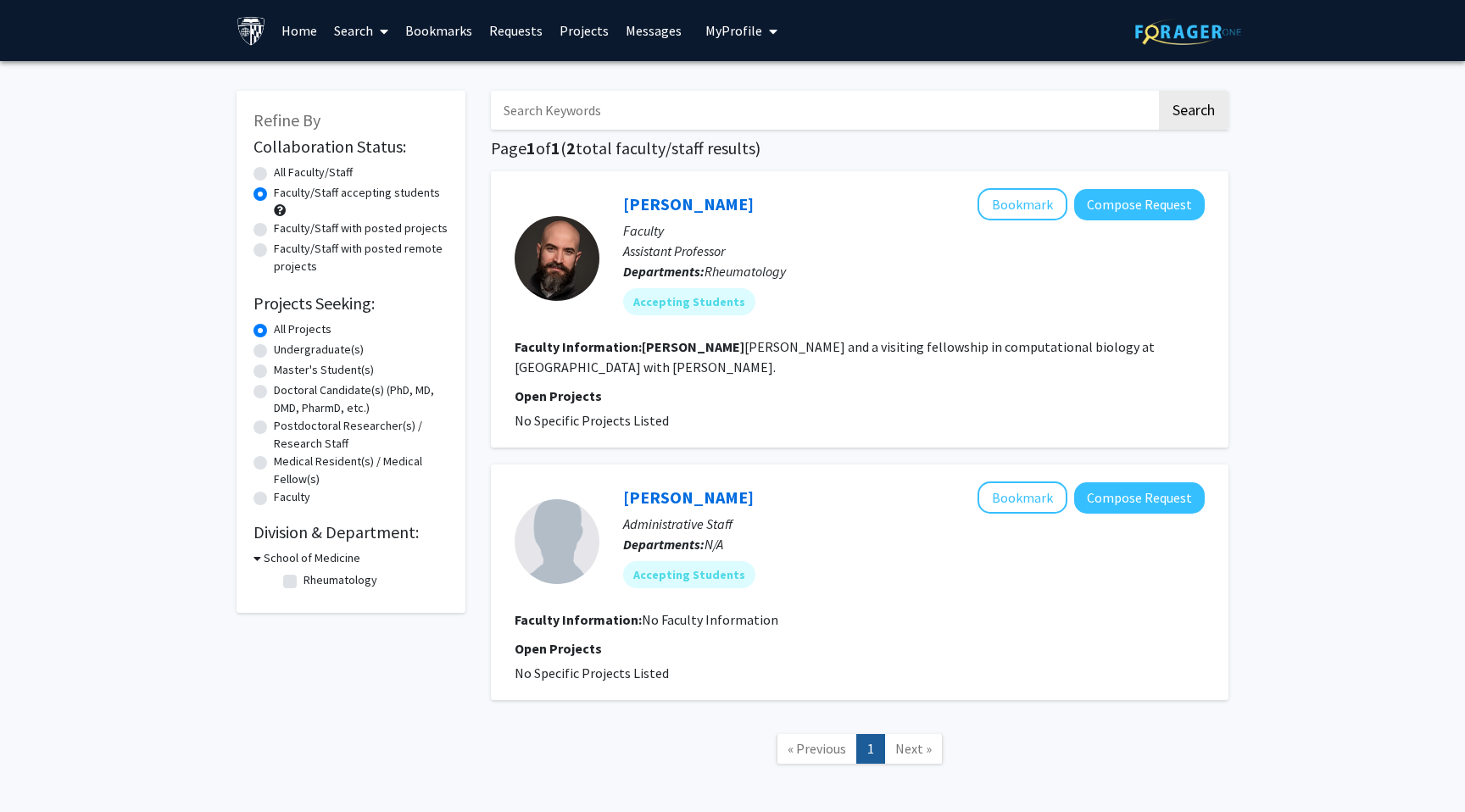
click at [1159, 91] on button "Search" at bounding box center [1193, 110] width 69 height 39
radio input "true"
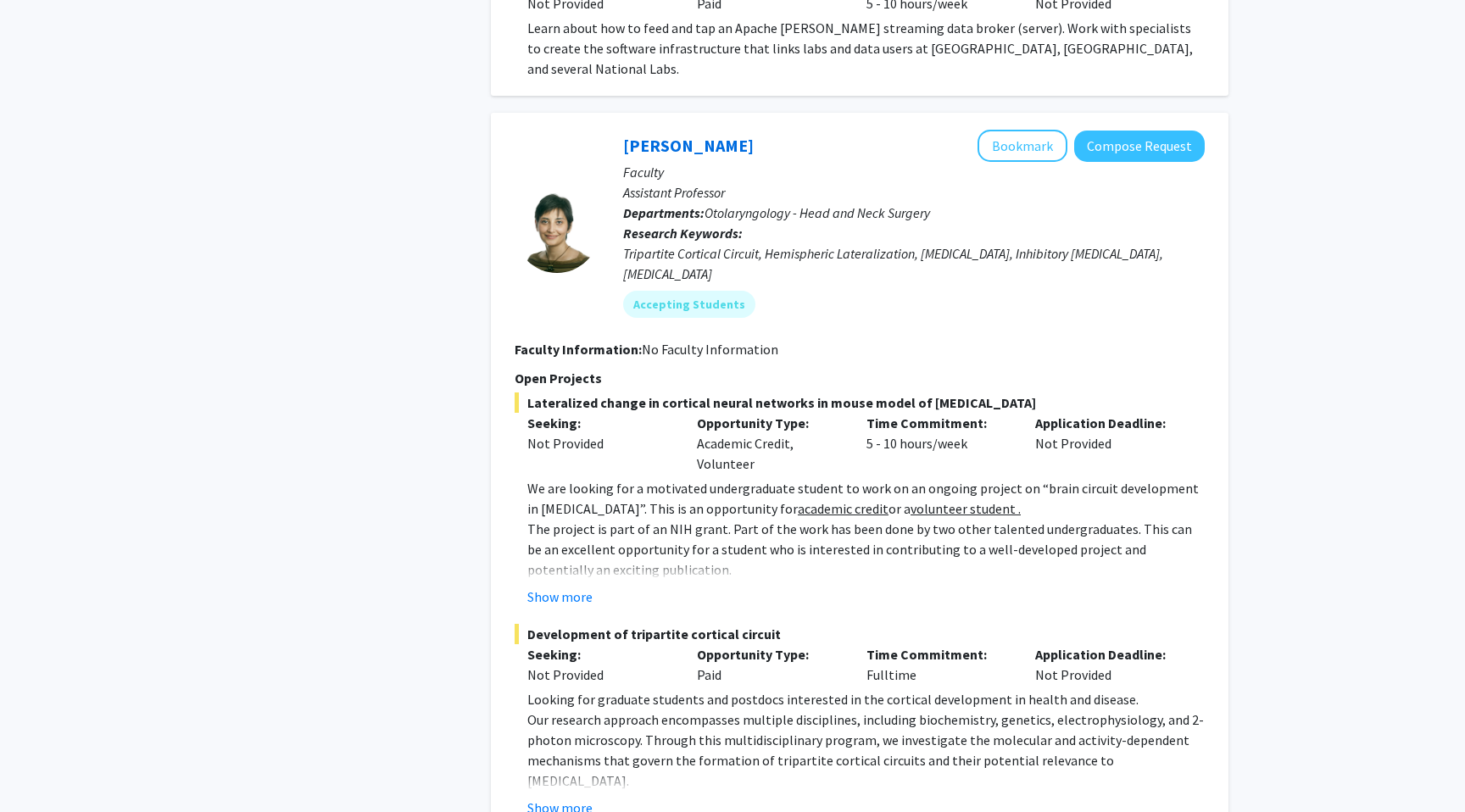
scroll to position [2031, 0]
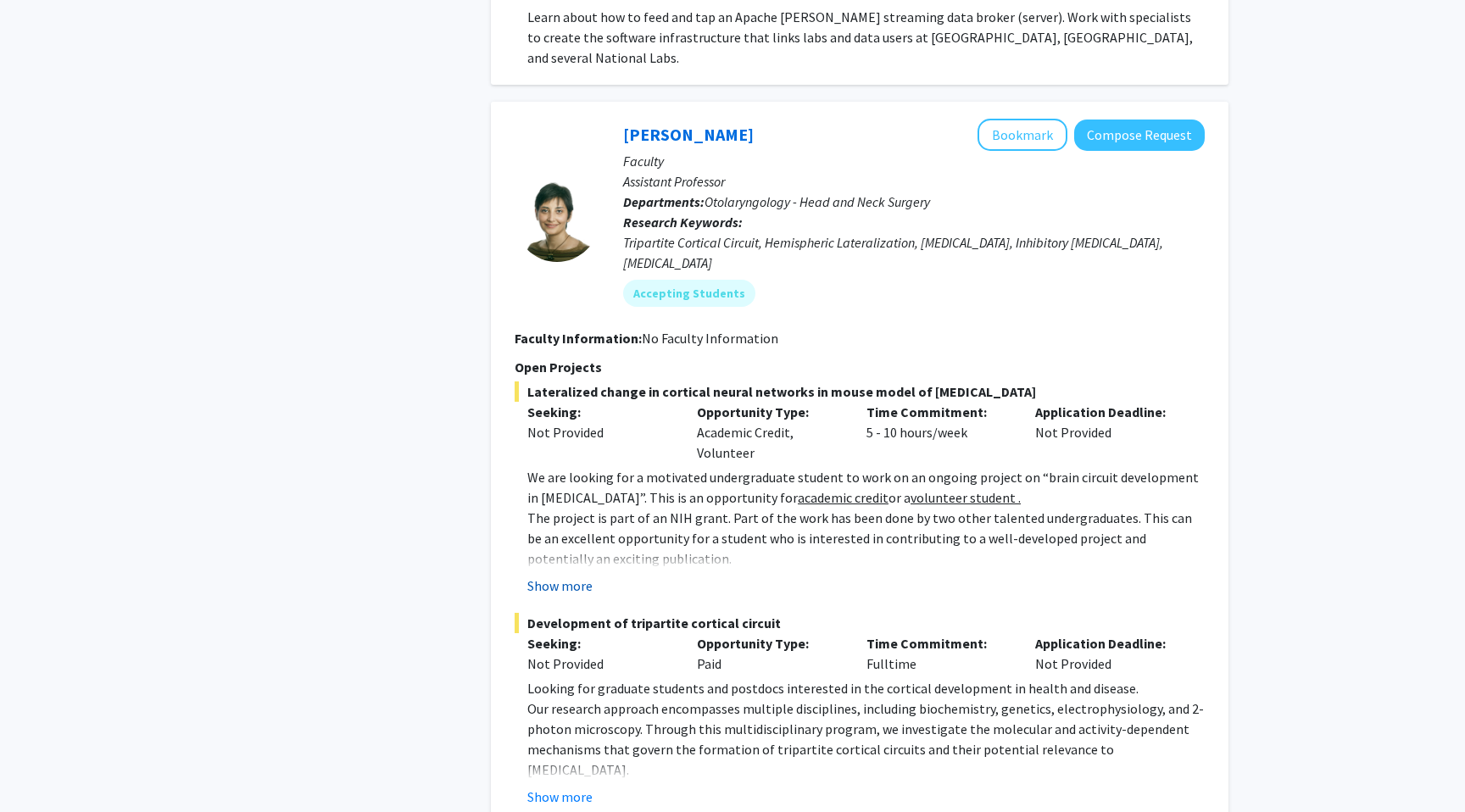
click at [560, 575] on button "Show more" at bounding box center [559, 585] width 65 height 20
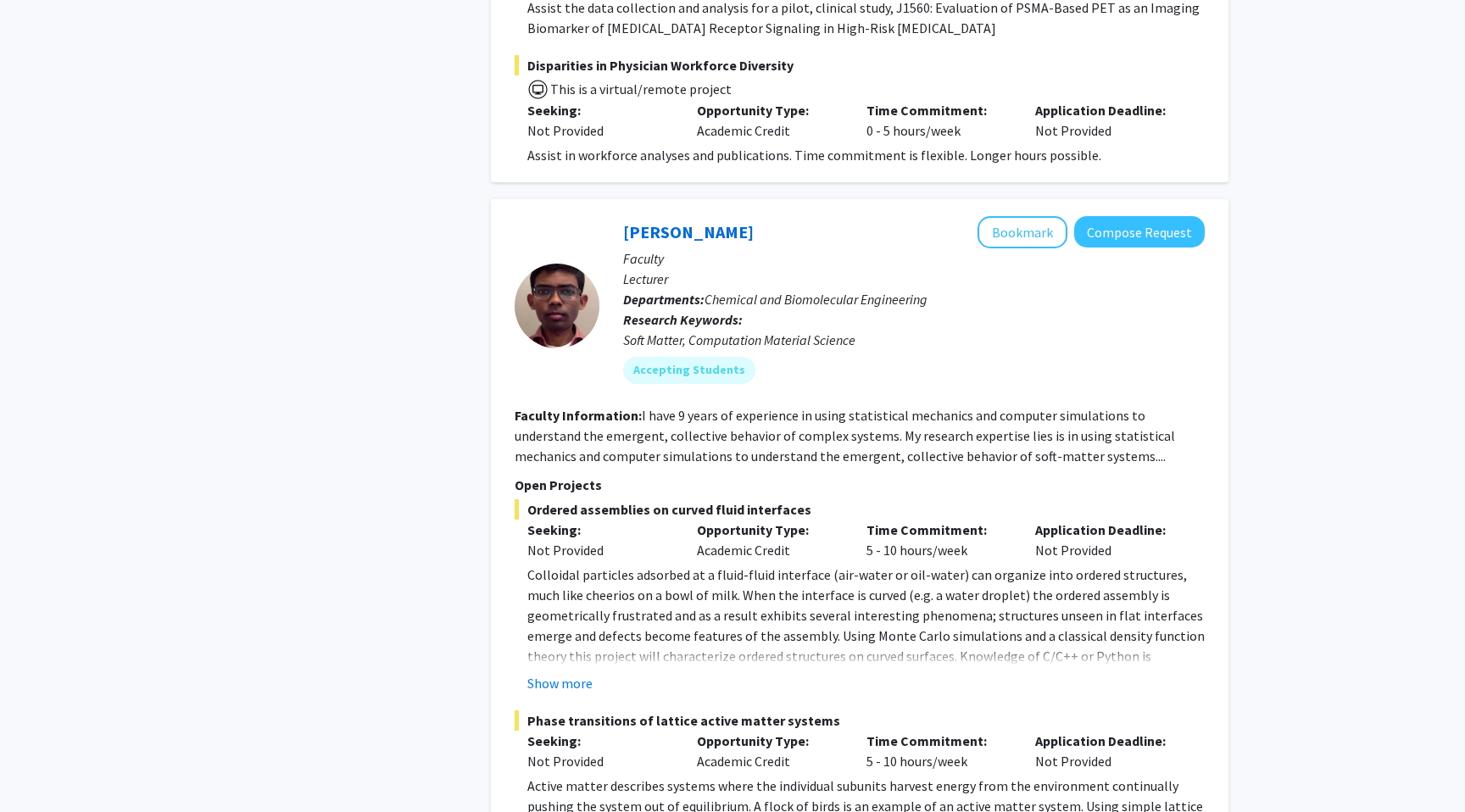
scroll to position [8268, 0]
